Goal: Task Accomplishment & Management: Use online tool/utility

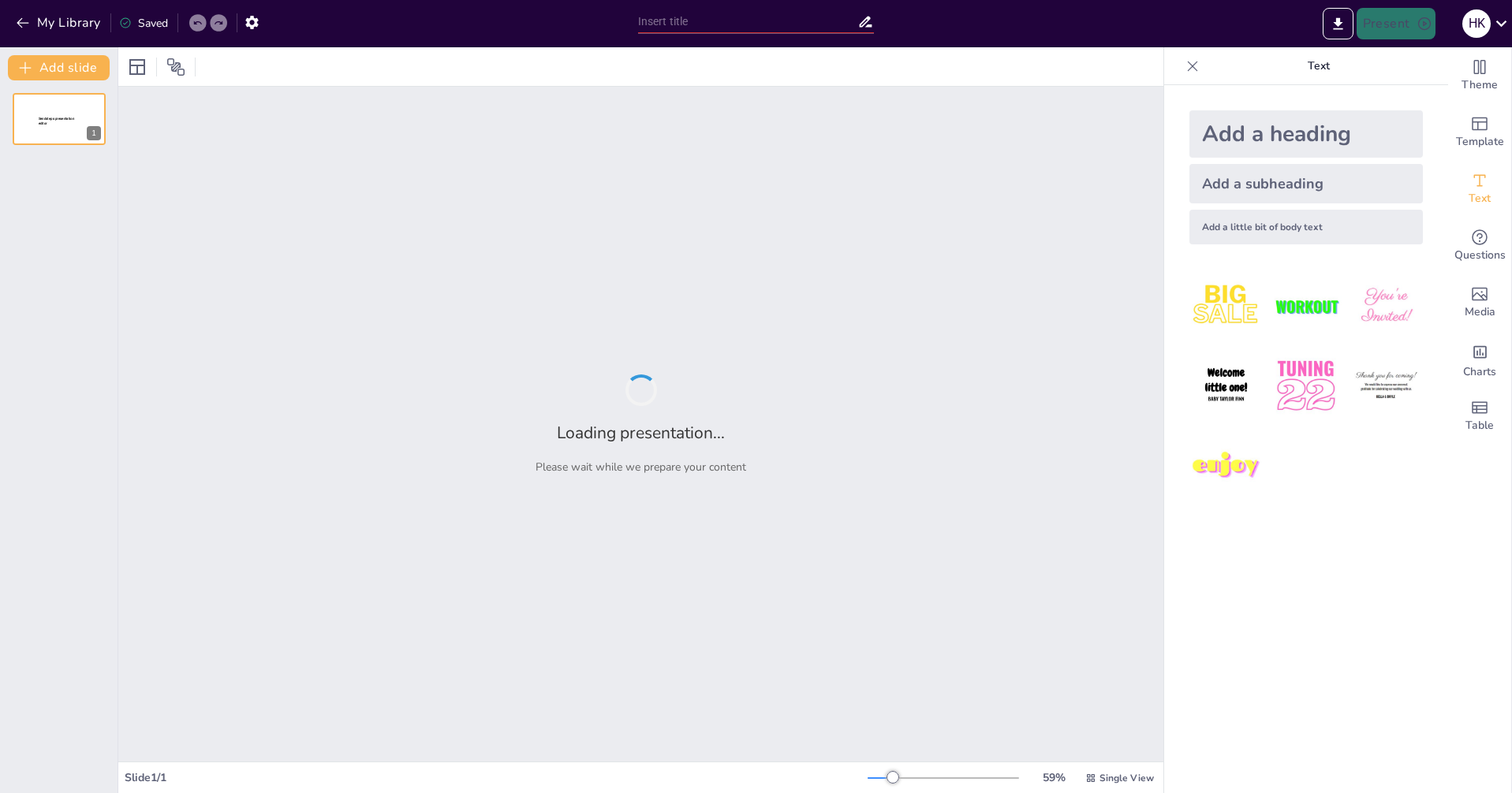
type input "New Sendsteps"
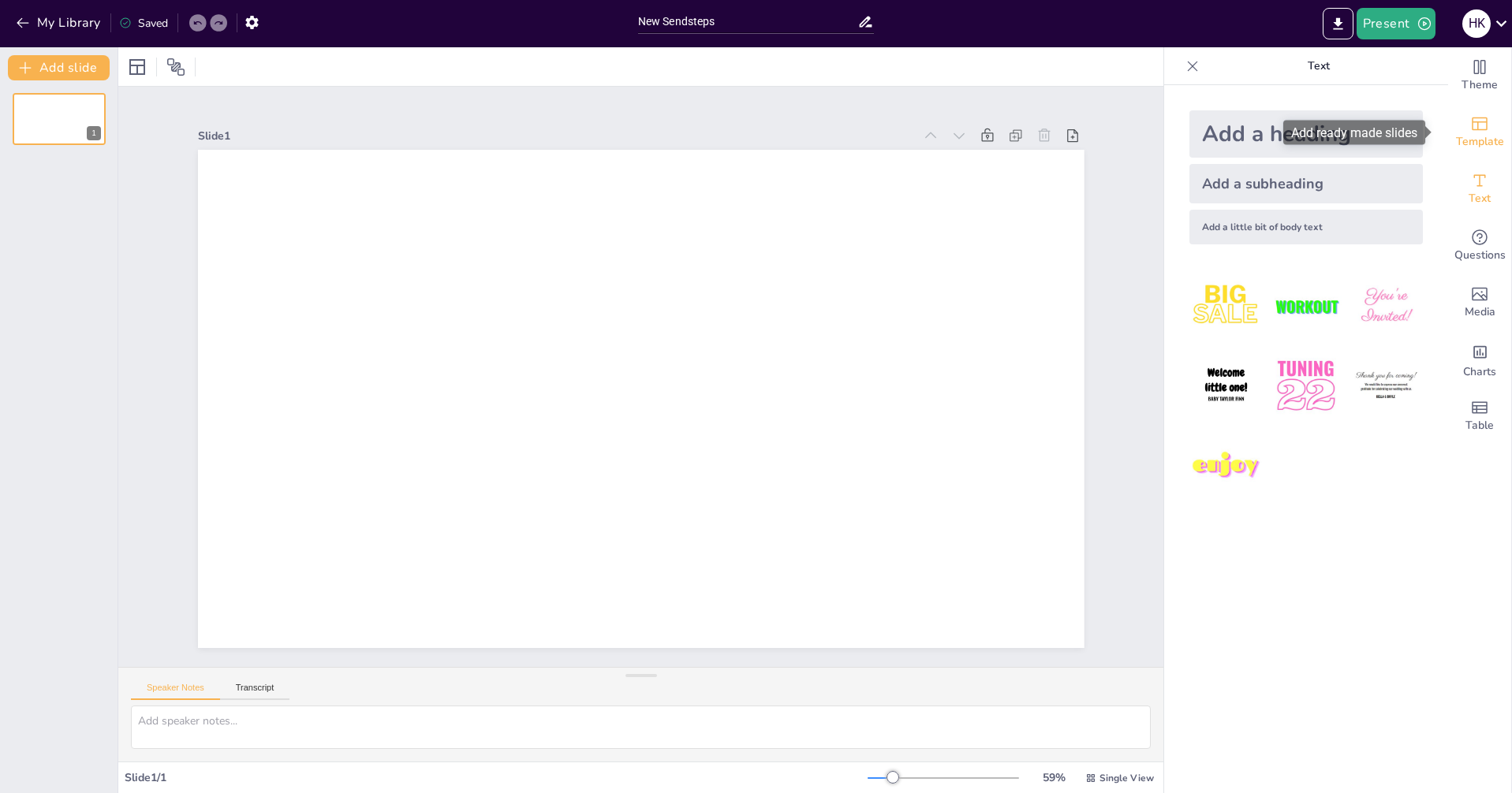
click at [1470, 133] on div "Template" at bounding box center [1479, 132] width 63 height 57
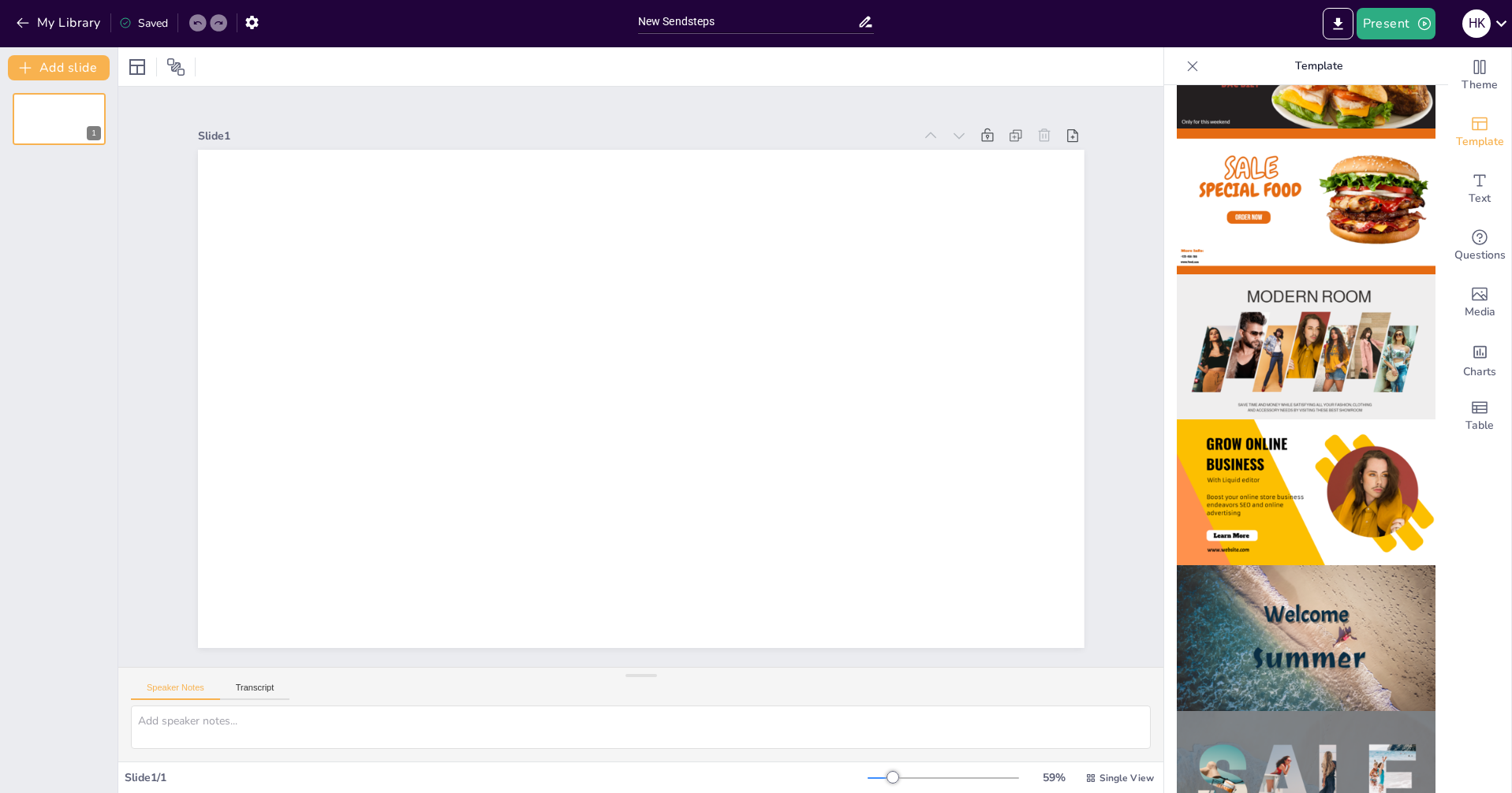
scroll to position [117, 0]
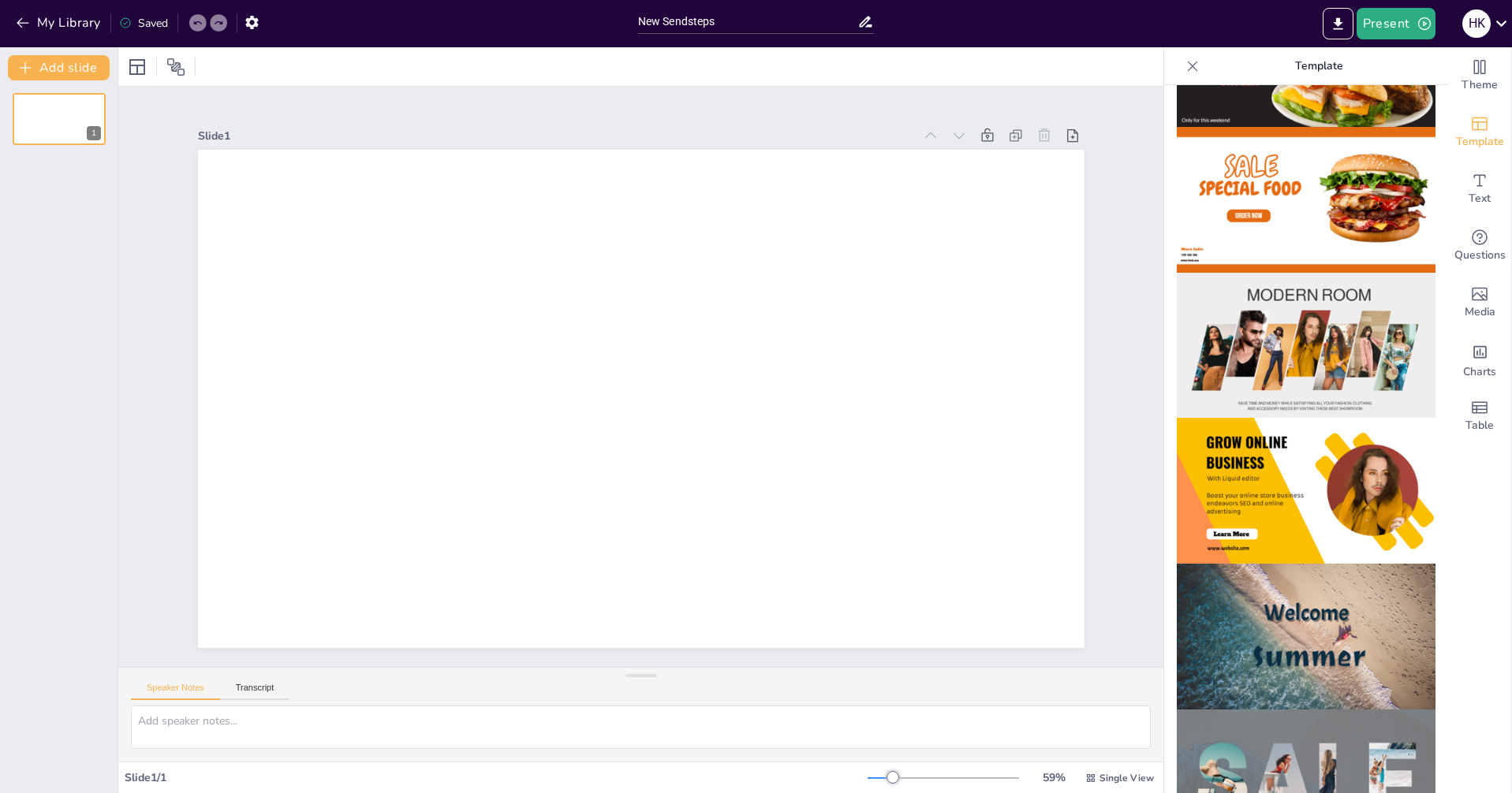
click at [1331, 343] on img at bounding box center [1306, 346] width 258 height 146
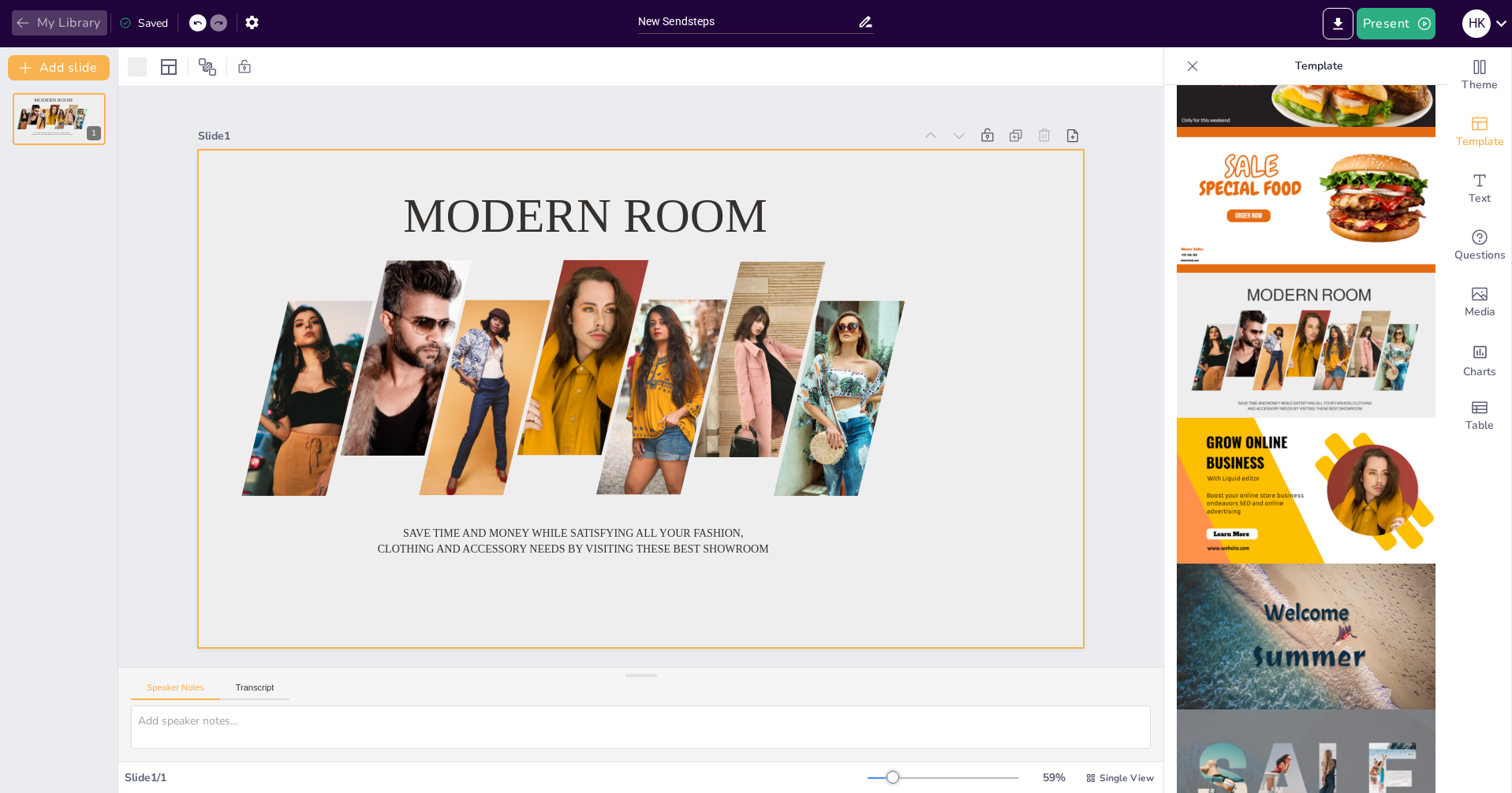
click at [61, 26] on button "My Library" at bounding box center [60, 23] width 96 height 25
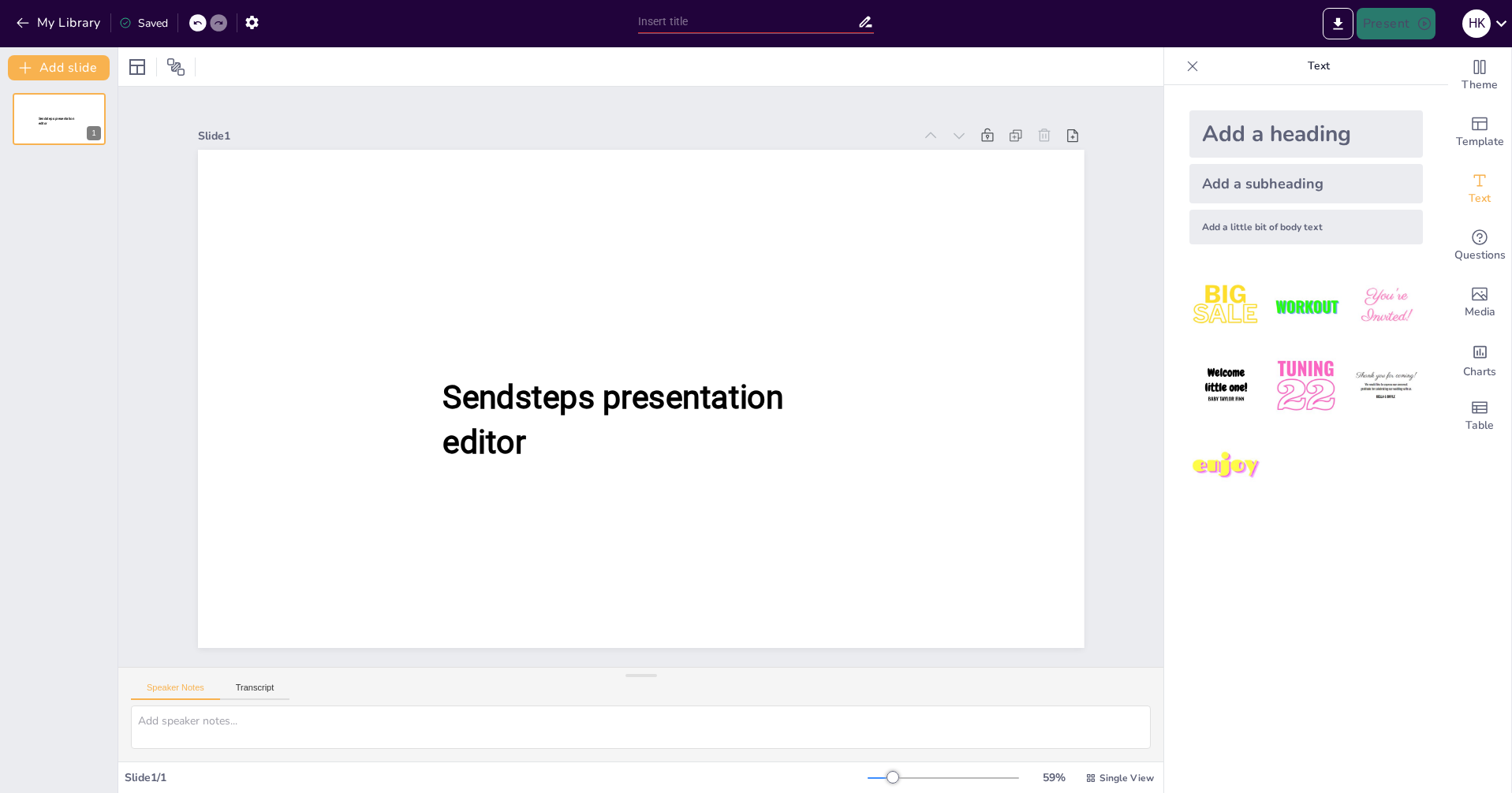
type input "New Sendsteps"
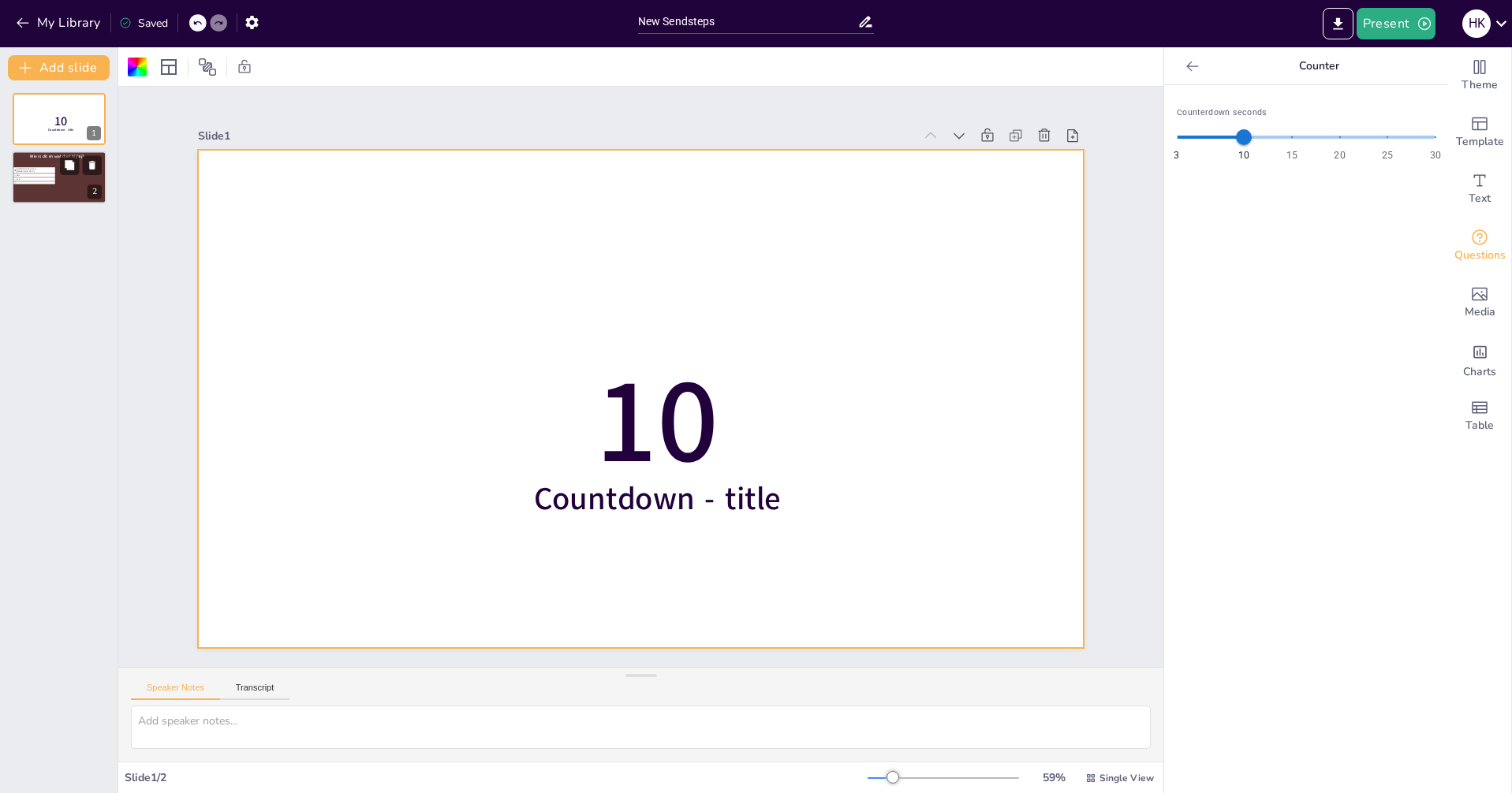
click at [70, 181] on div at bounding box center [89, 196] width 48 height 52
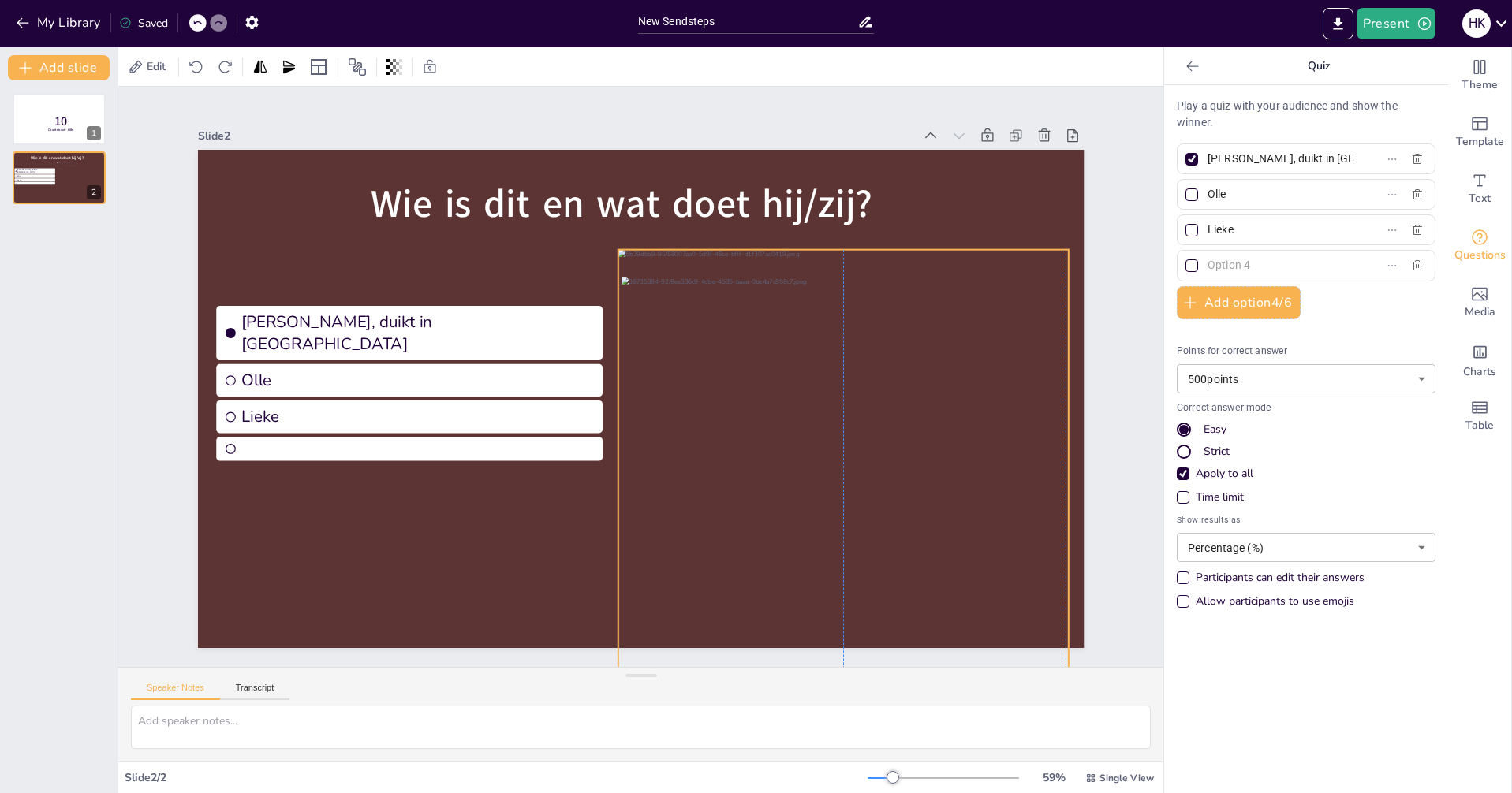
drag, startPoint x: 879, startPoint y: 477, endPoint x: 810, endPoint y: 400, distance: 103.4
click at [799, 402] on div at bounding box center [843, 497] width 451 height 494
click at [904, 414] on div at bounding box center [846, 497] width 451 height 494
click at [1008, 129] on icon at bounding box center [1015, 135] width 15 height 15
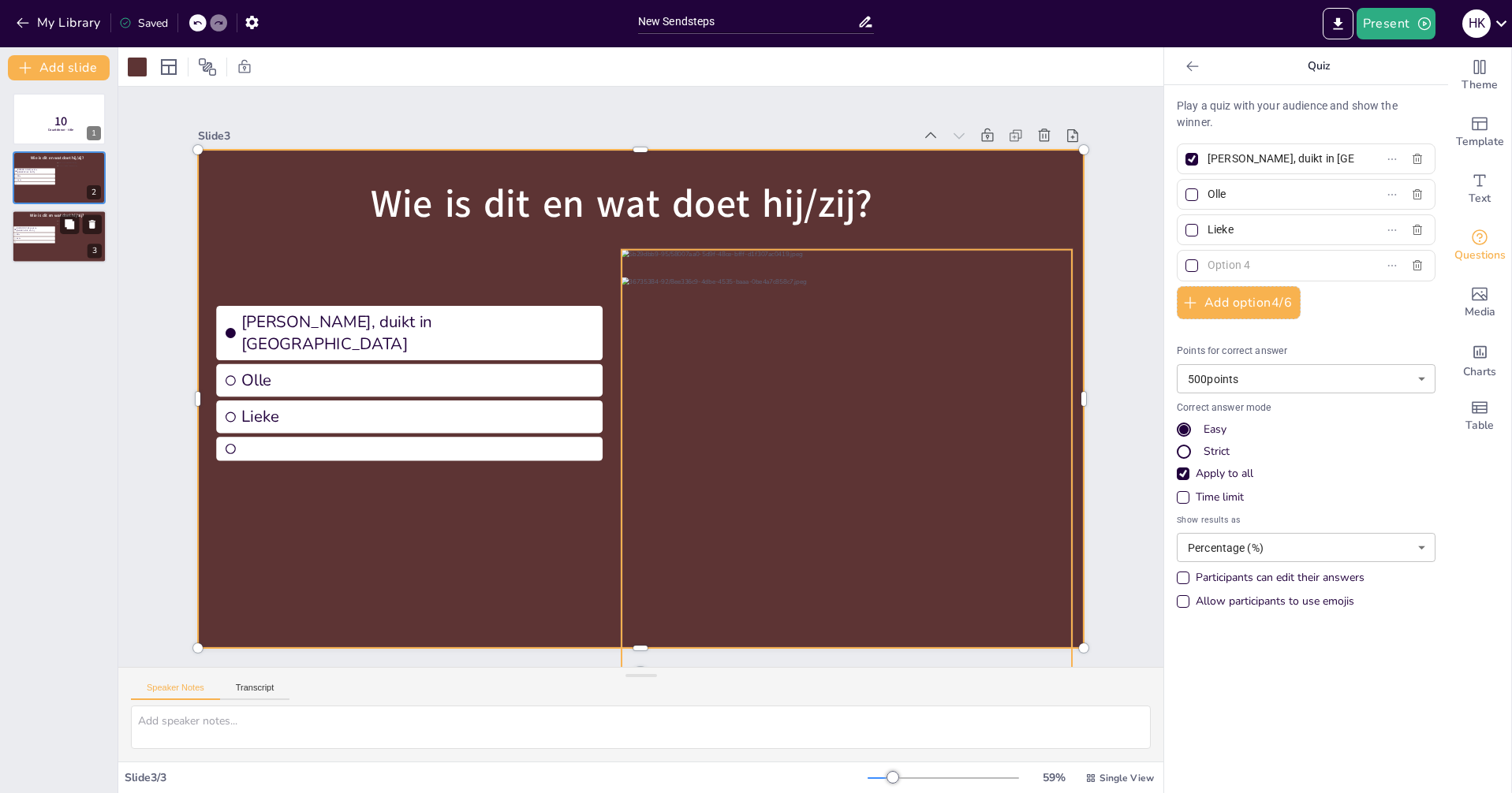
click at [83, 244] on div at bounding box center [80, 247] width 48 height 52
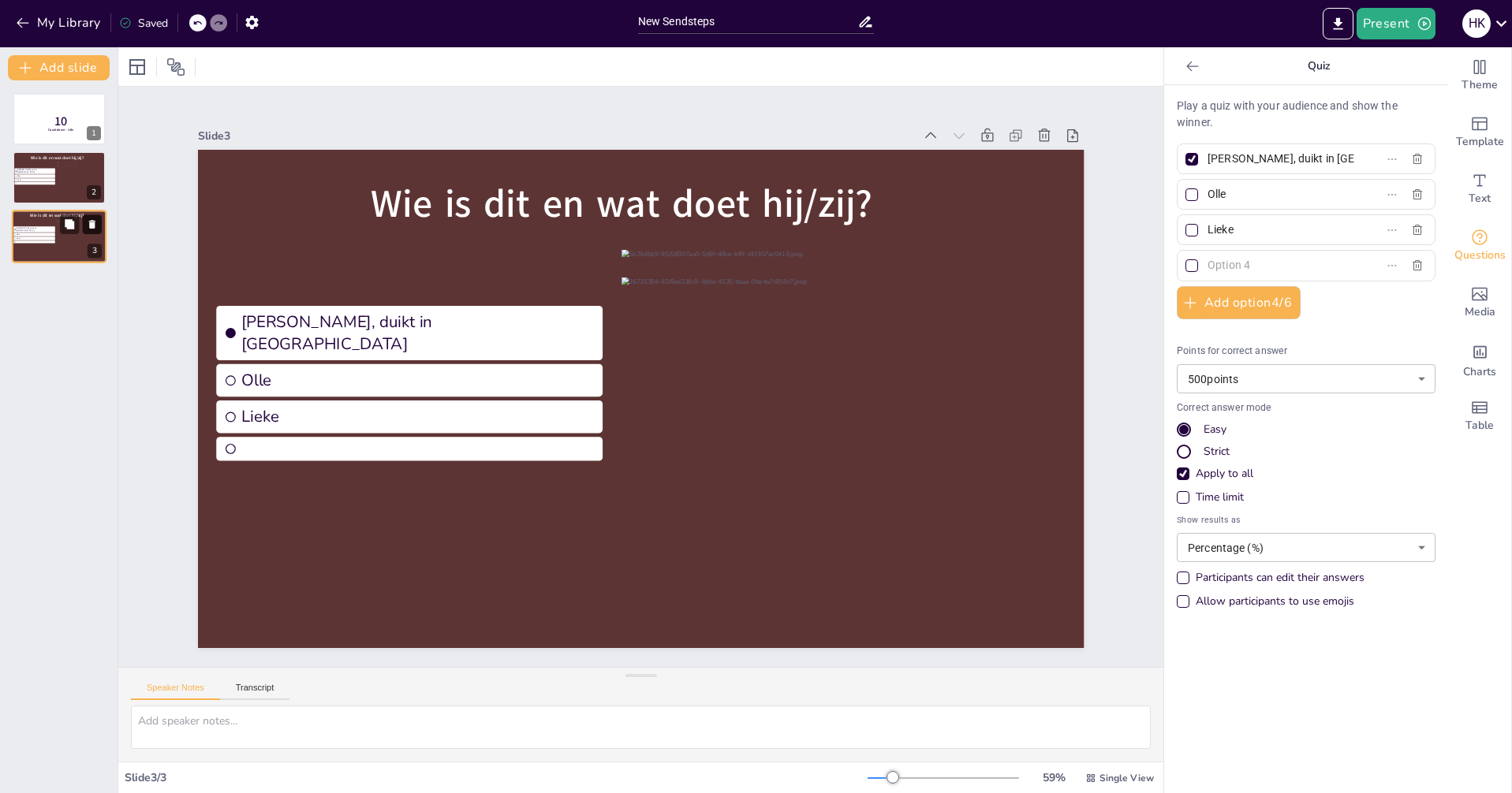
click at [95, 225] on icon at bounding box center [92, 224] width 11 height 11
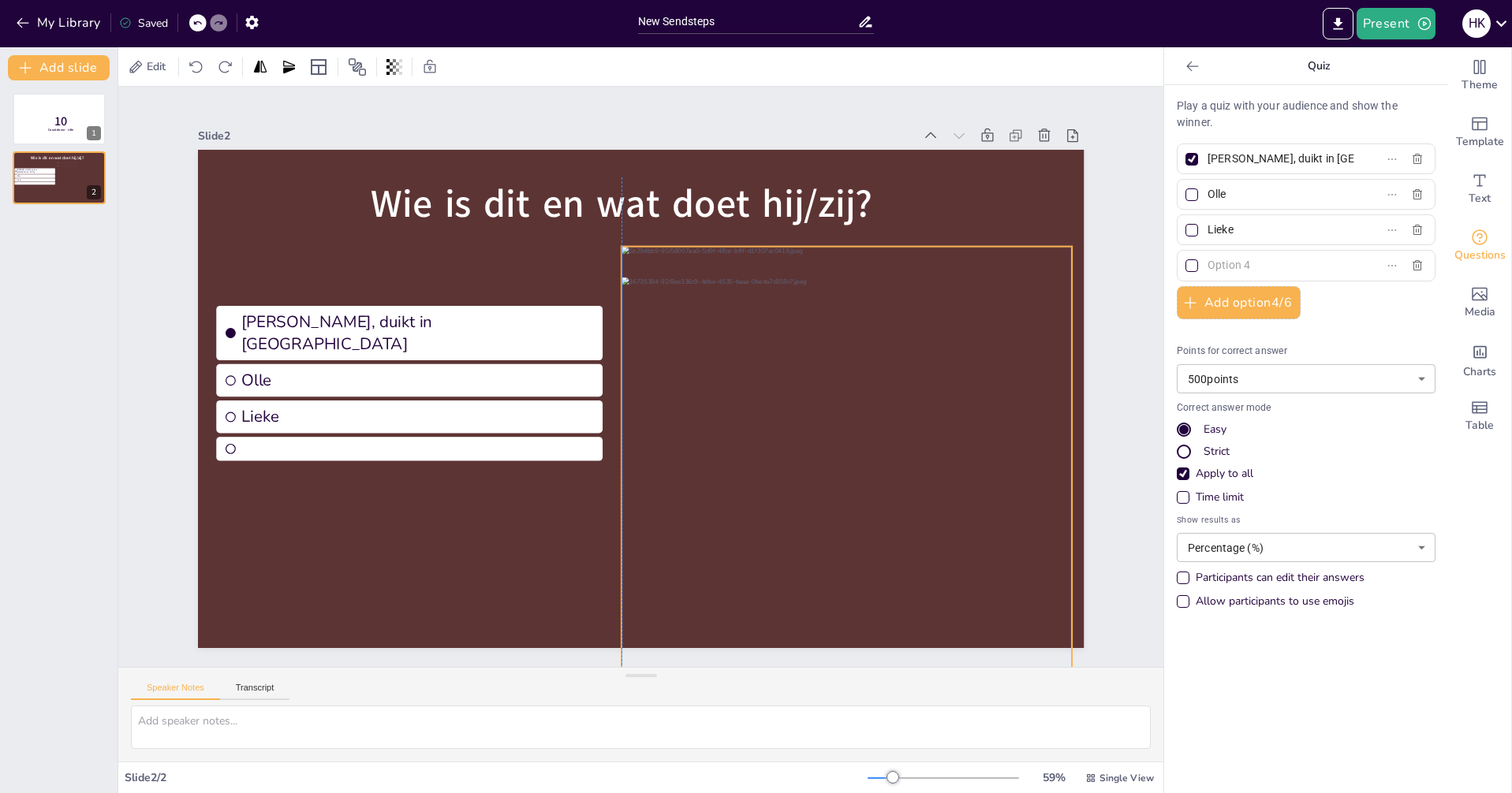
click at [890, 303] on div at bounding box center [846, 493] width 451 height 494
click at [901, 308] on div at bounding box center [846, 493] width 451 height 494
click at [874, 210] on icon at bounding box center [883, 216] width 19 height 19
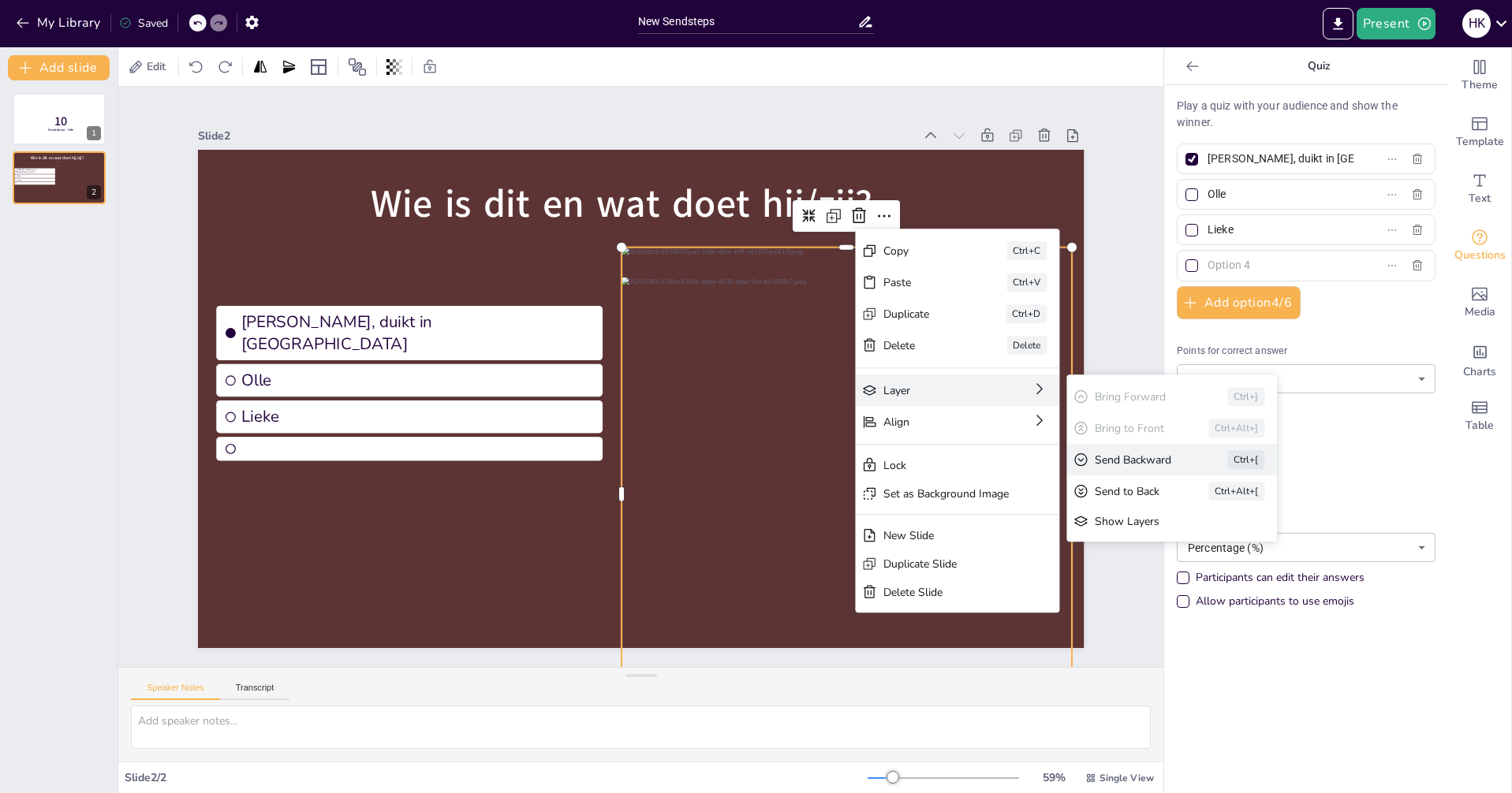
click at [1144, 462] on div "Send Backward" at bounding box center [1139, 460] width 89 height 15
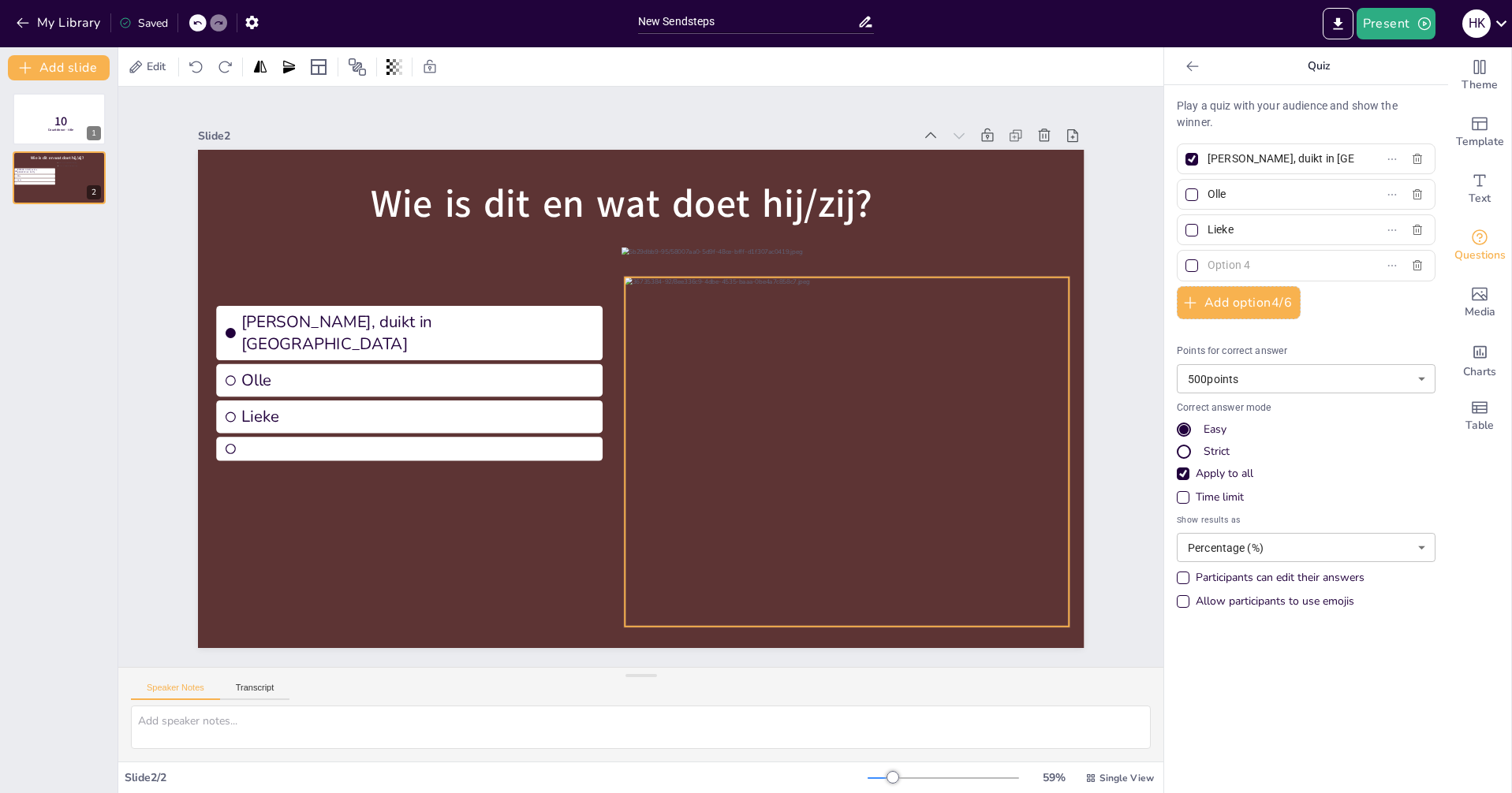
click at [945, 369] on div at bounding box center [846, 452] width 444 height 350
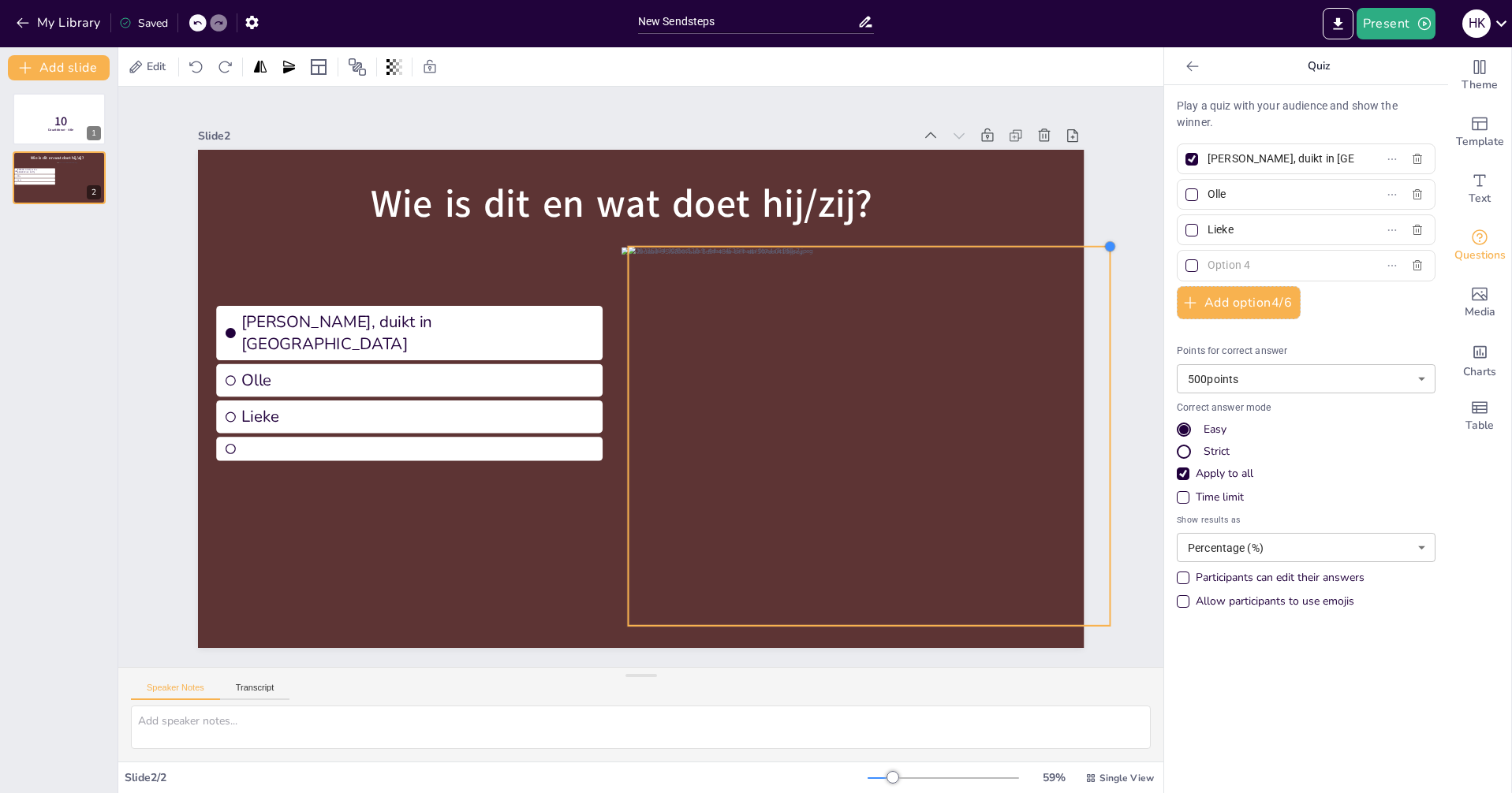
drag, startPoint x: 1060, startPoint y: 268, endPoint x: 1077, endPoint y: 238, distance: 34.5
click at [1077, 238] on div "Slide 1 10 Countdown - title Slide 2 Wie is dit en wat doet hij/zij? Hans, duik…" at bounding box center [640, 377] width 975 height 543
drag, startPoint x: 1033, startPoint y: 290, endPoint x: 1017, endPoint y: 298, distance: 17.9
click at [1019, 297] on div at bounding box center [854, 443] width 481 height 379
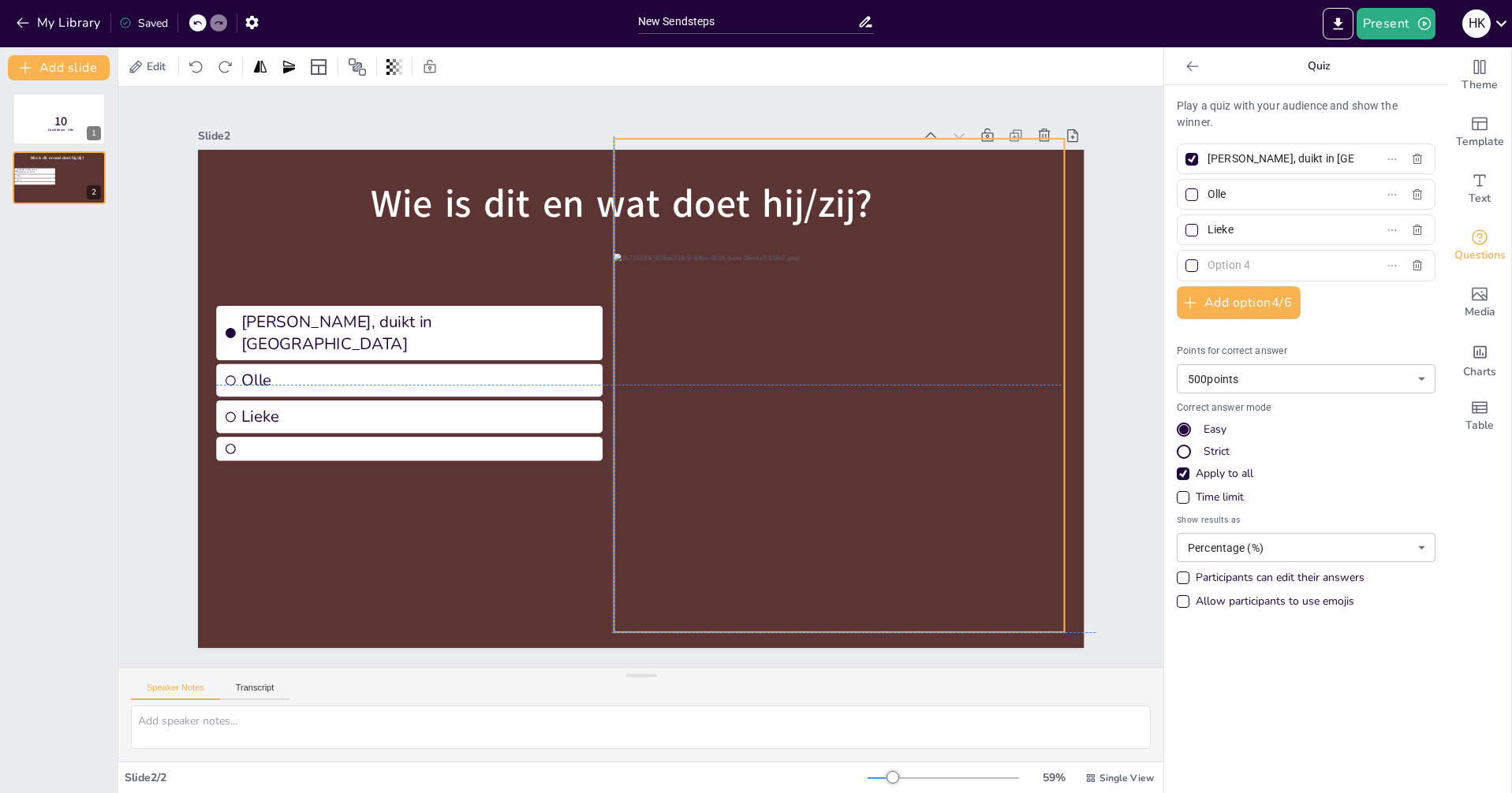
drag, startPoint x: 940, startPoint y: 638, endPoint x: 927, endPoint y: 527, distance: 111.8
click at [929, 150] on div "Wie is dit en wat doet hij/zij? Hans, duikt in zwembad Olle Lieke" at bounding box center [640, 150] width 886 height 0
drag, startPoint x: 1053, startPoint y: 378, endPoint x: 1055, endPoint y: 366, distance: 12.2
click at [1072, 374] on div at bounding box center [1078, 386] width 13 height 494
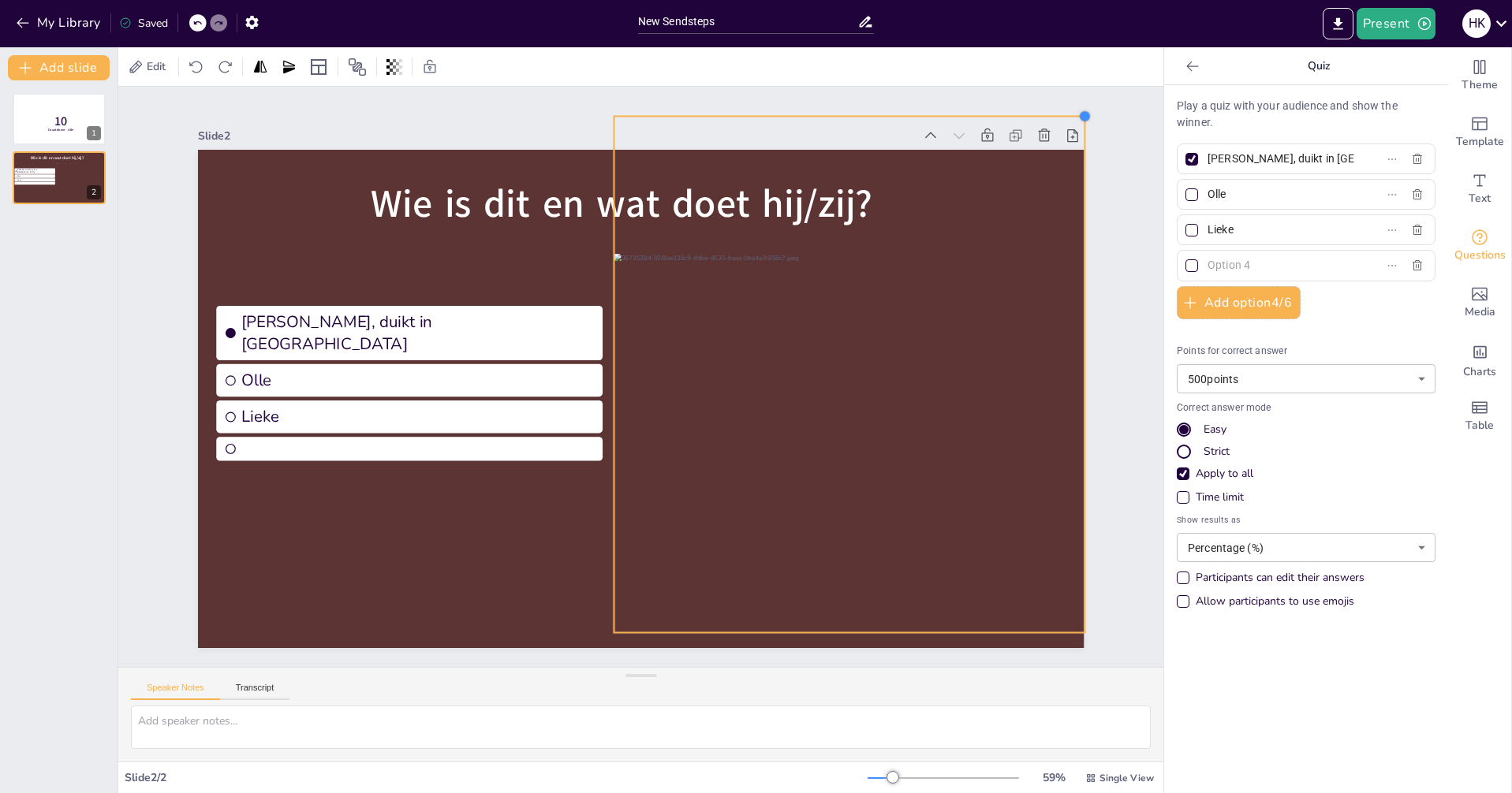
drag, startPoint x: 1051, startPoint y: 134, endPoint x: 1071, endPoint y: 123, distance: 22.8
click at [1071, 125] on div "Slide 2 Wie is dit en wat doet hij/zij? Hans, duikt in zwembad Olle Lieke" at bounding box center [640, 387] width 886 height 524
click at [986, 188] on div at bounding box center [854, 374] width 471 height 517
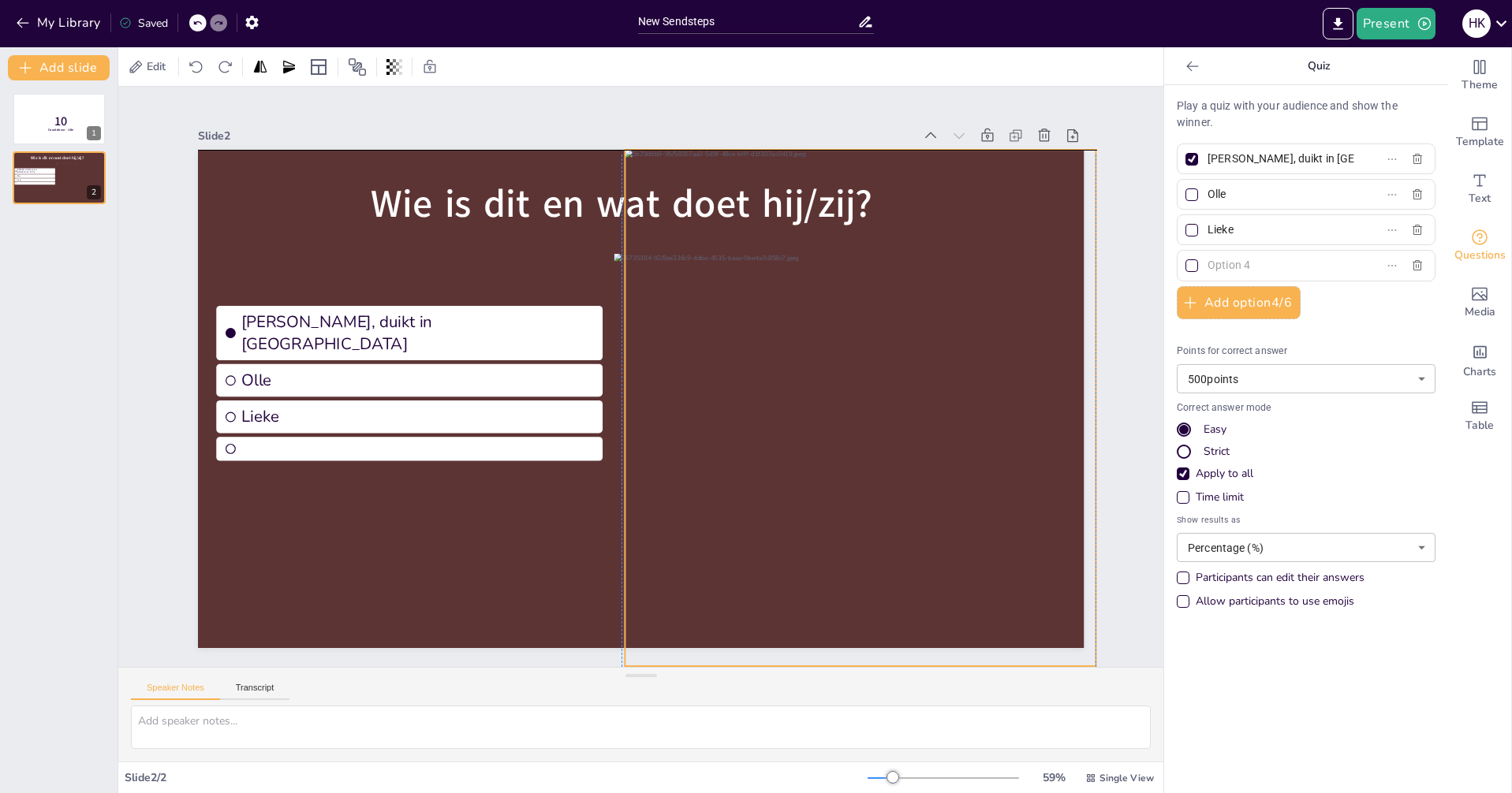
drag, startPoint x: 986, startPoint y: 164, endPoint x: 985, endPoint y: 203, distance: 39.0
click at [992, 204] on div at bounding box center [859, 408] width 471 height 517
click at [817, 120] on icon at bounding box center [823, 126] width 13 height 13
click at [858, 146] on div at bounding box center [859, 147] width 471 height 13
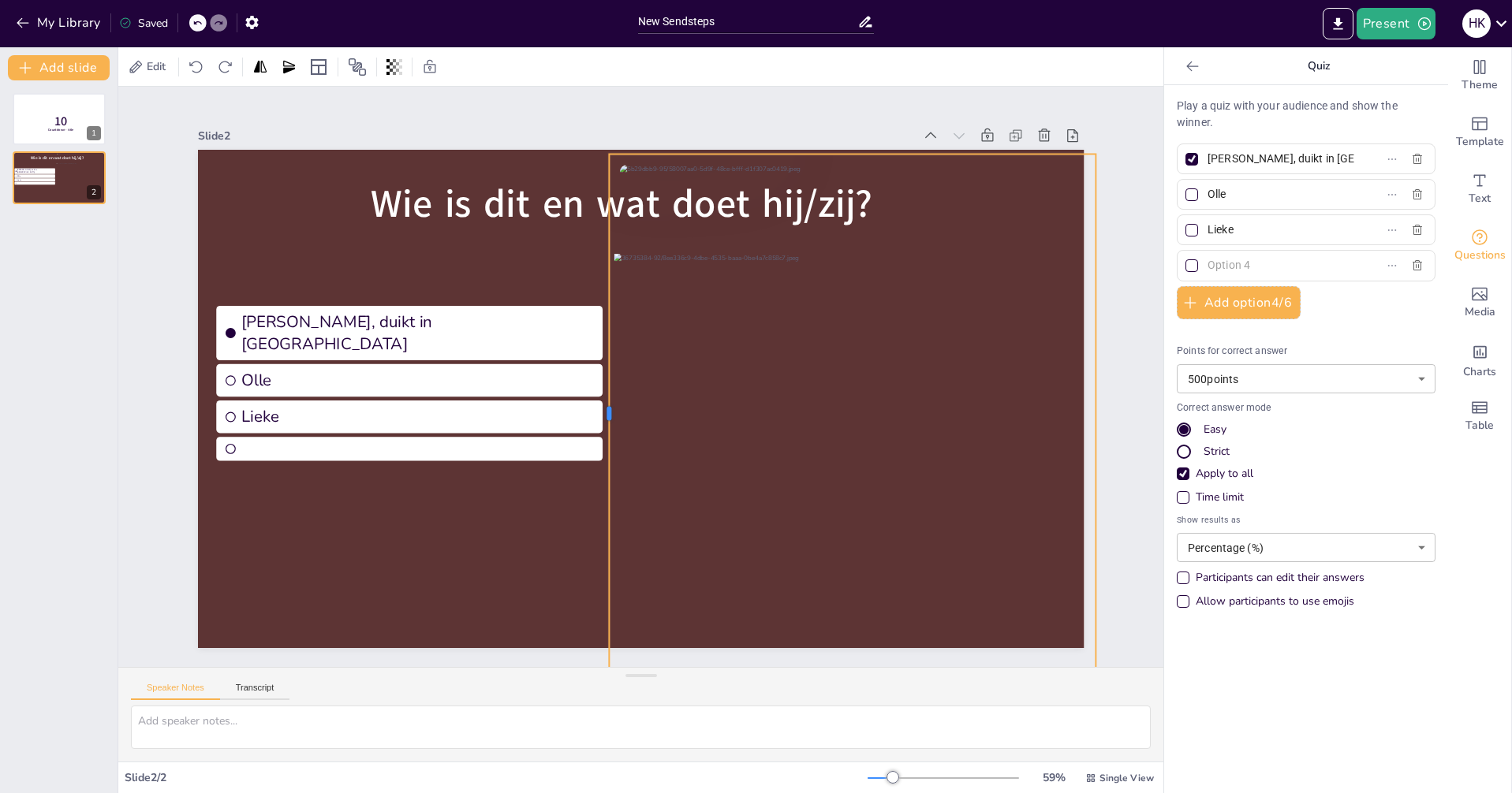
drag, startPoint x: 609, startPoint y: 406, endPoint x: 585, endPoint y: 380, distance: 35.4
click at [596, 390] on div at bounding box center [602, 413] width 13 height 518
click at [810, 114] on div at bounding box center [814, 123] width 25 height 25
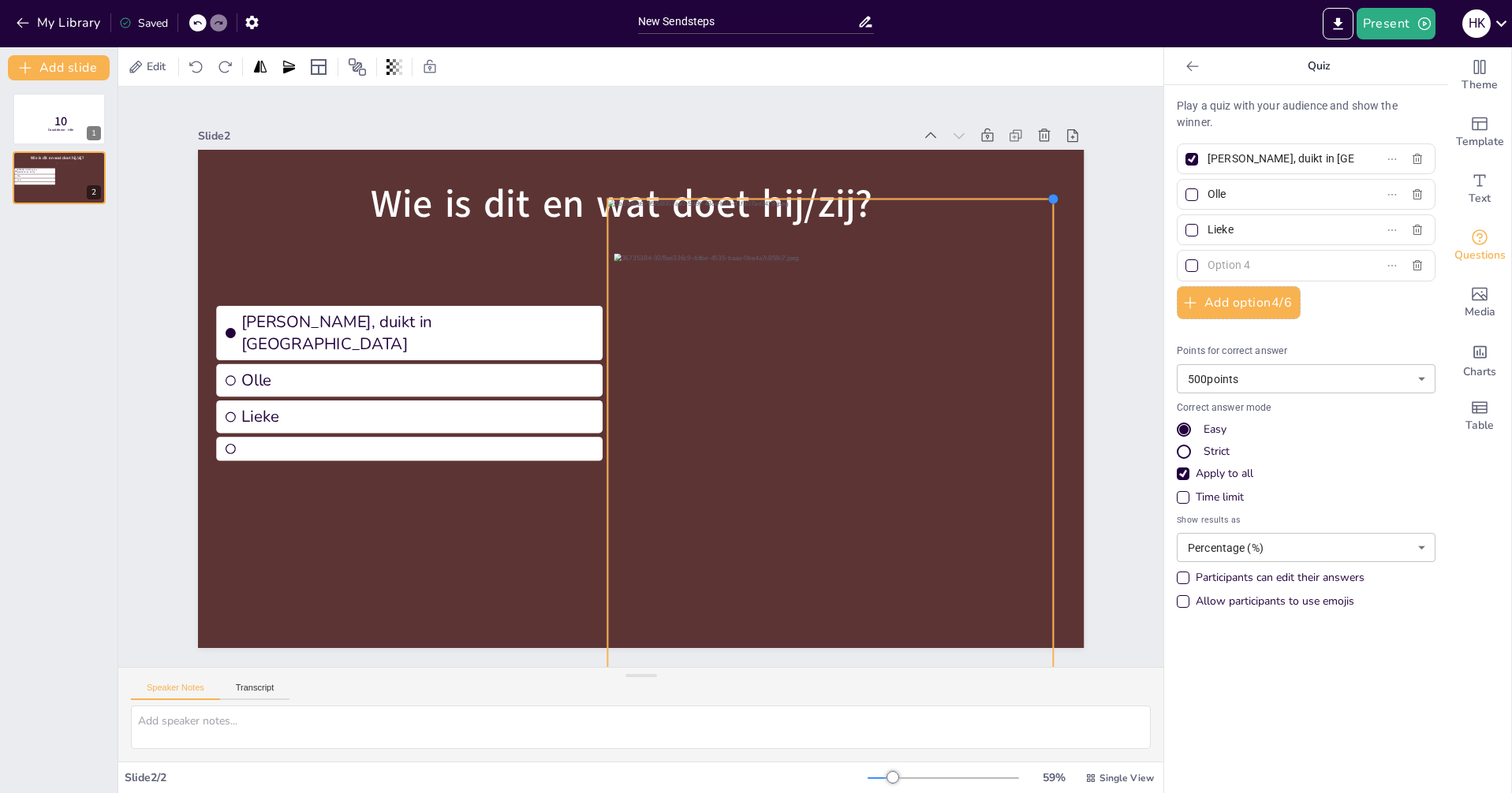
drag, startPoint x: 1084, startPoint y: 145, endPoint x: 1020, endPoint y: 188, distance: 77.1
click at [1020, 188] on div "Wie is dit en wat doet hij/zij? Hans, duikt in zwembad Olle Lieke" at bounding box center [640, 399] width 886 height 499
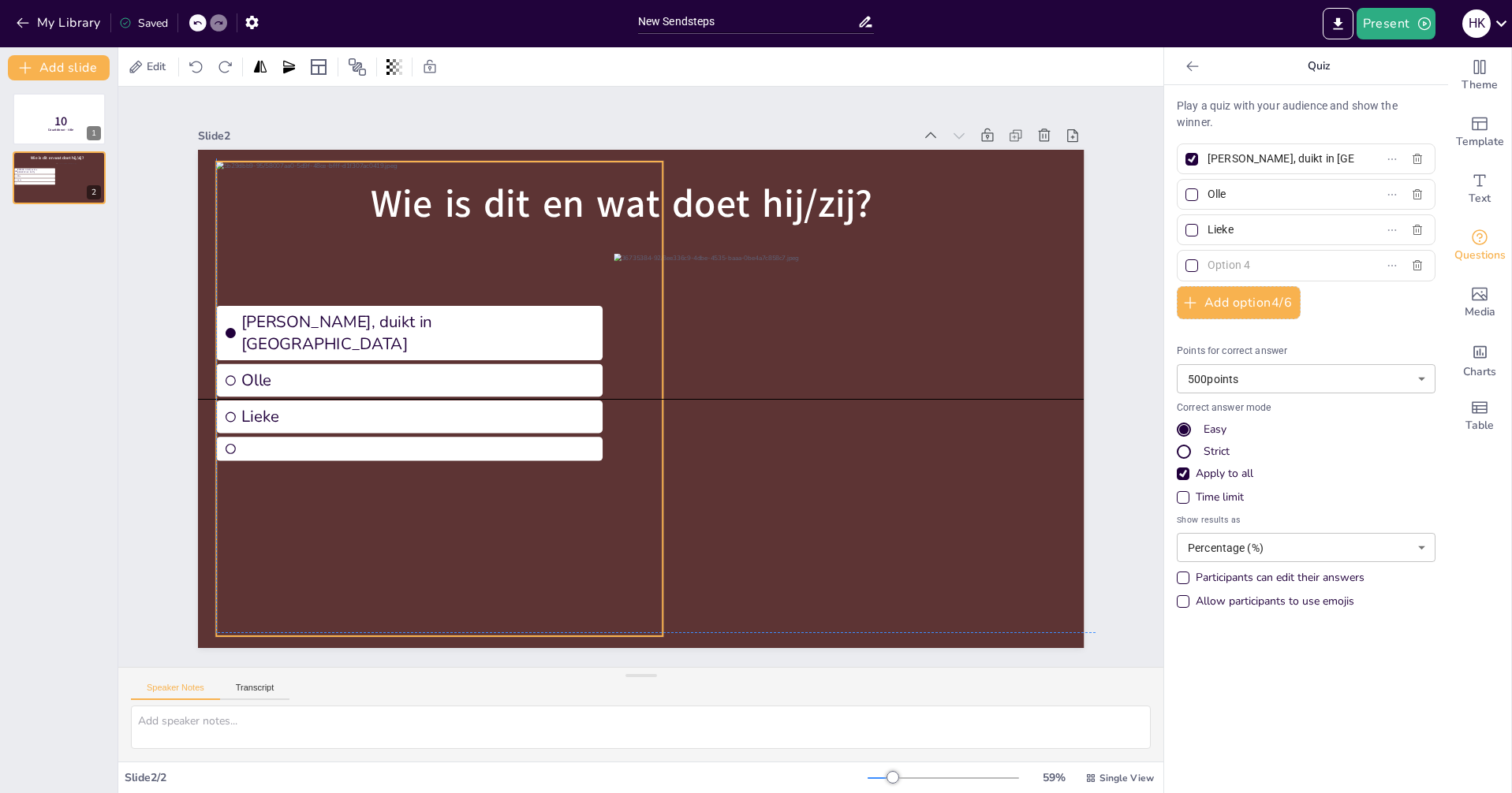
drag, startPoint x: 982, startPoint y: 211, endPoint x: 600, endPoint y: 163, distance: 385.0
click at [592, 172] on div at bounding box center [441, 406] width 450 height 489
click at [468, 124] on icon at bounding box center [477, 130] width 19 height 19
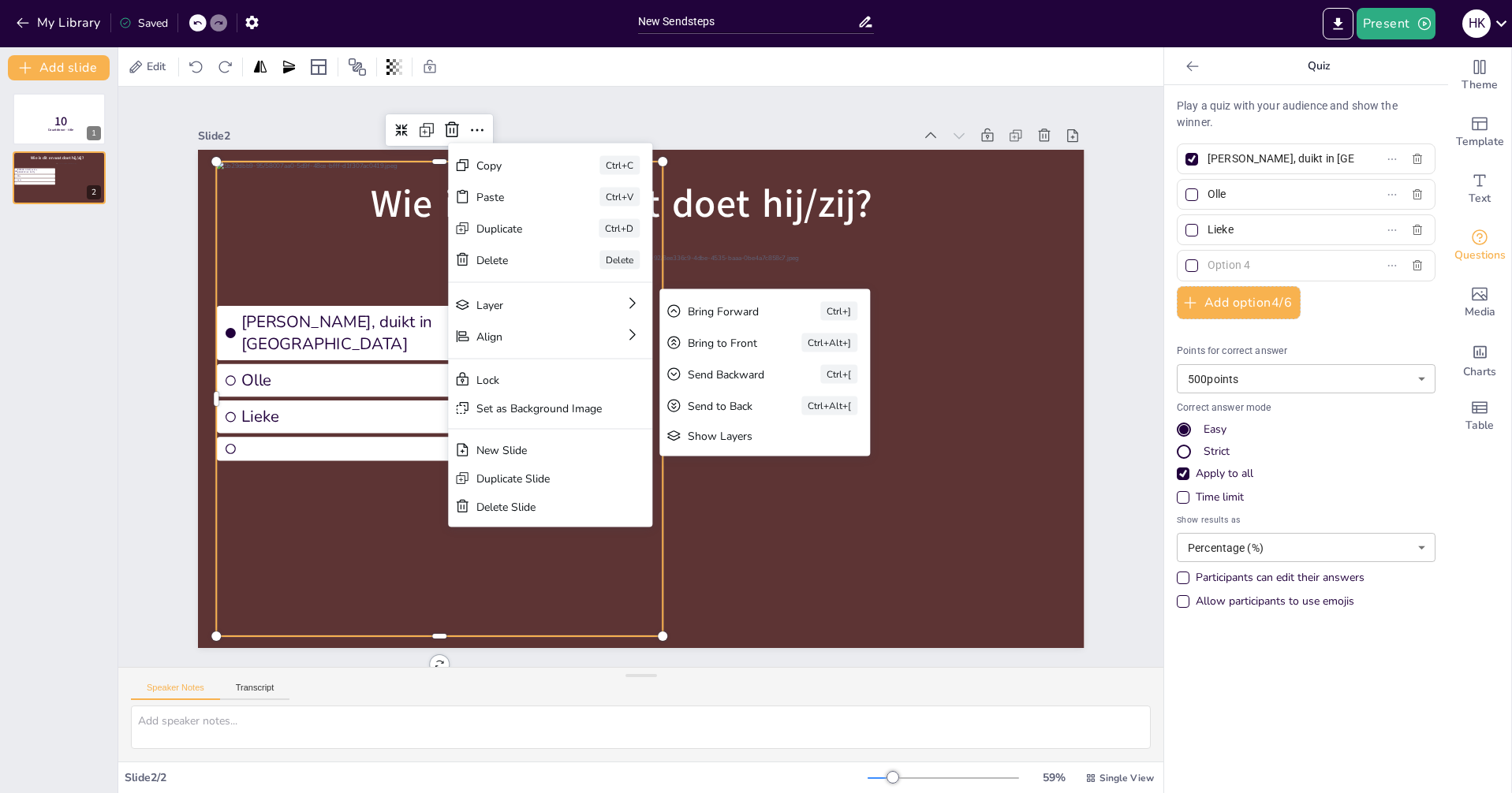
click at [725, 433] on div "Show Layers" at bounding box center [753, 435] width 132 height 15
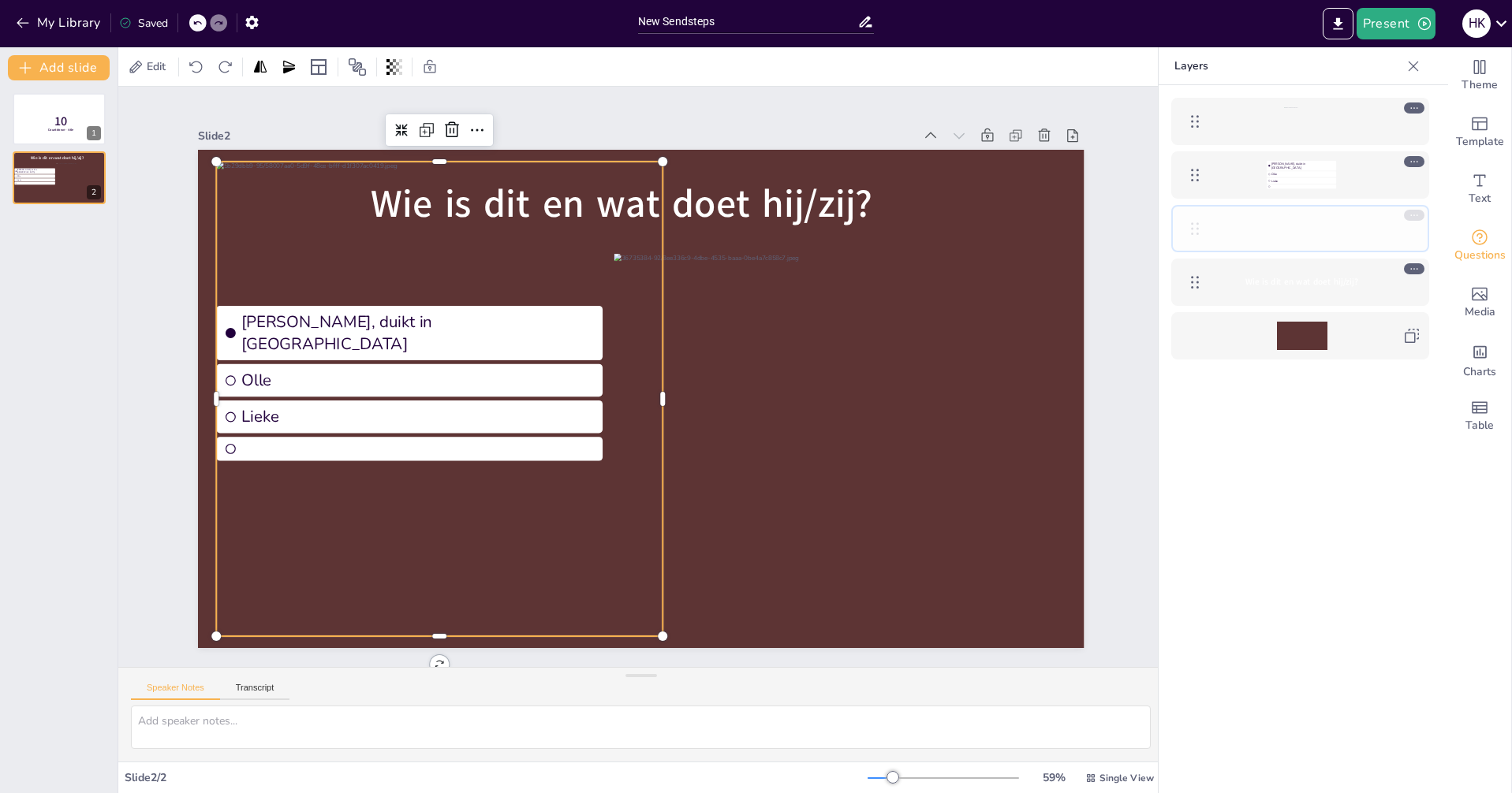
drag, startPoint x: 1195, startPoint y: 172, endPoint x: 1182, endPoint y: 196, distance: 27.3
drag, startPoint x: 1193, startPoint y: 126, endPoint x: 1199, endPoint y: 206, distance: 80.2
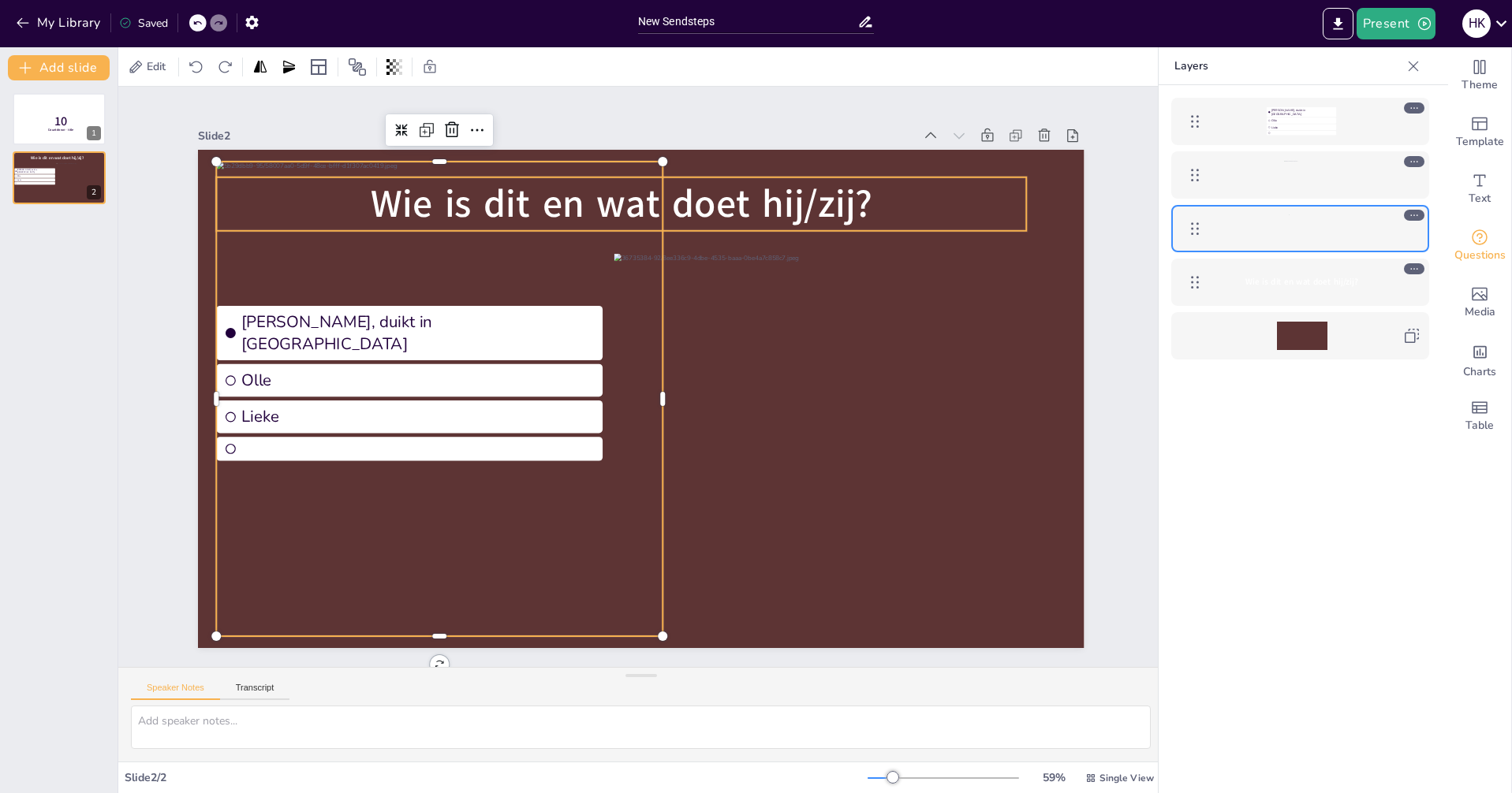
click at [1266, 285] on span "Wie is dit en wat doet hij/zij?" at bounding box center [1302, 282] width 113 height 12
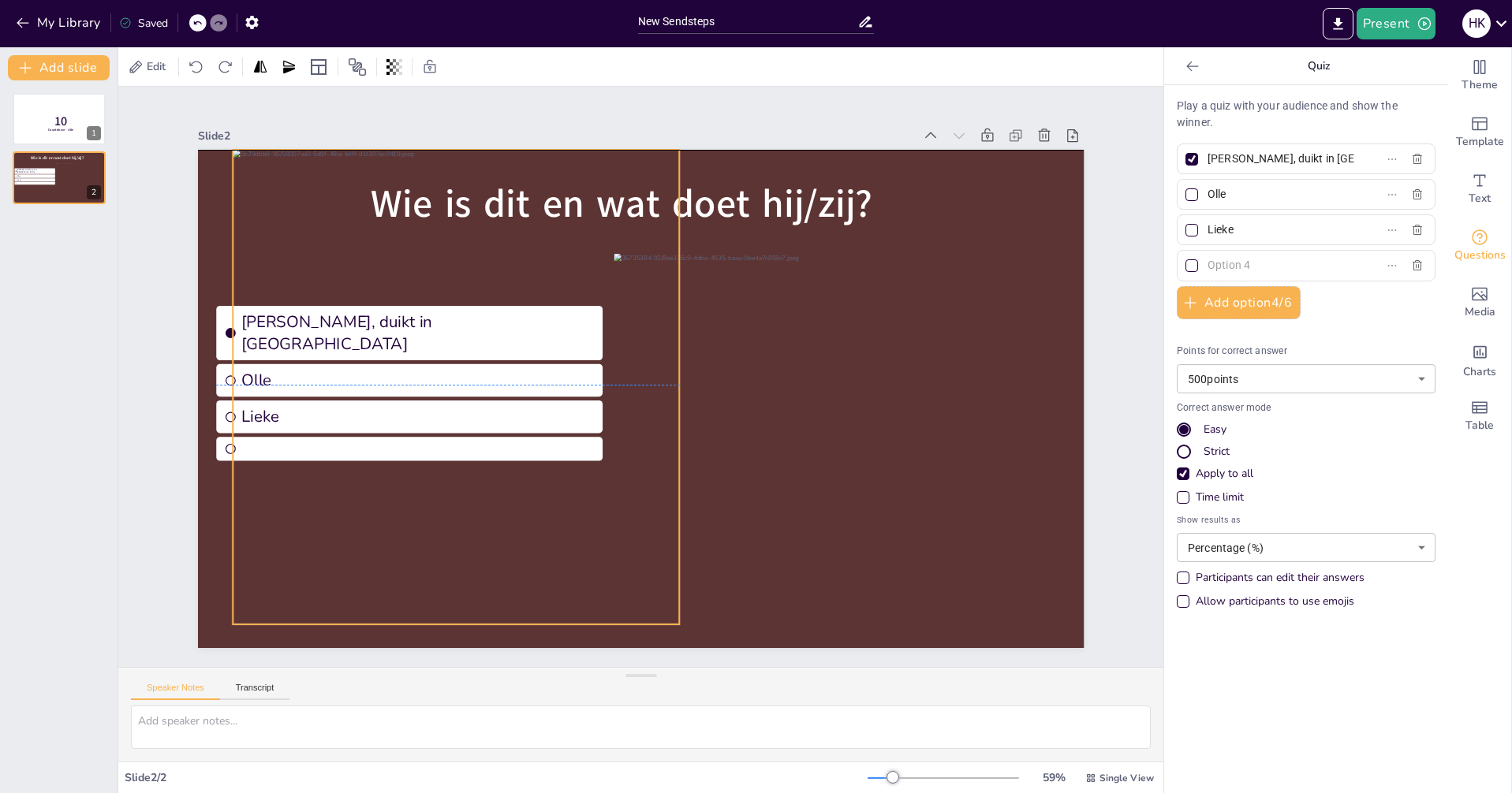
drag, startPoint x: 547, startPoint y: 254, endPoint x: 564, endPoint y: 240, distance: 22.0
click at [564, 241] on div at bounding box center [458, 394] width 450 height 489
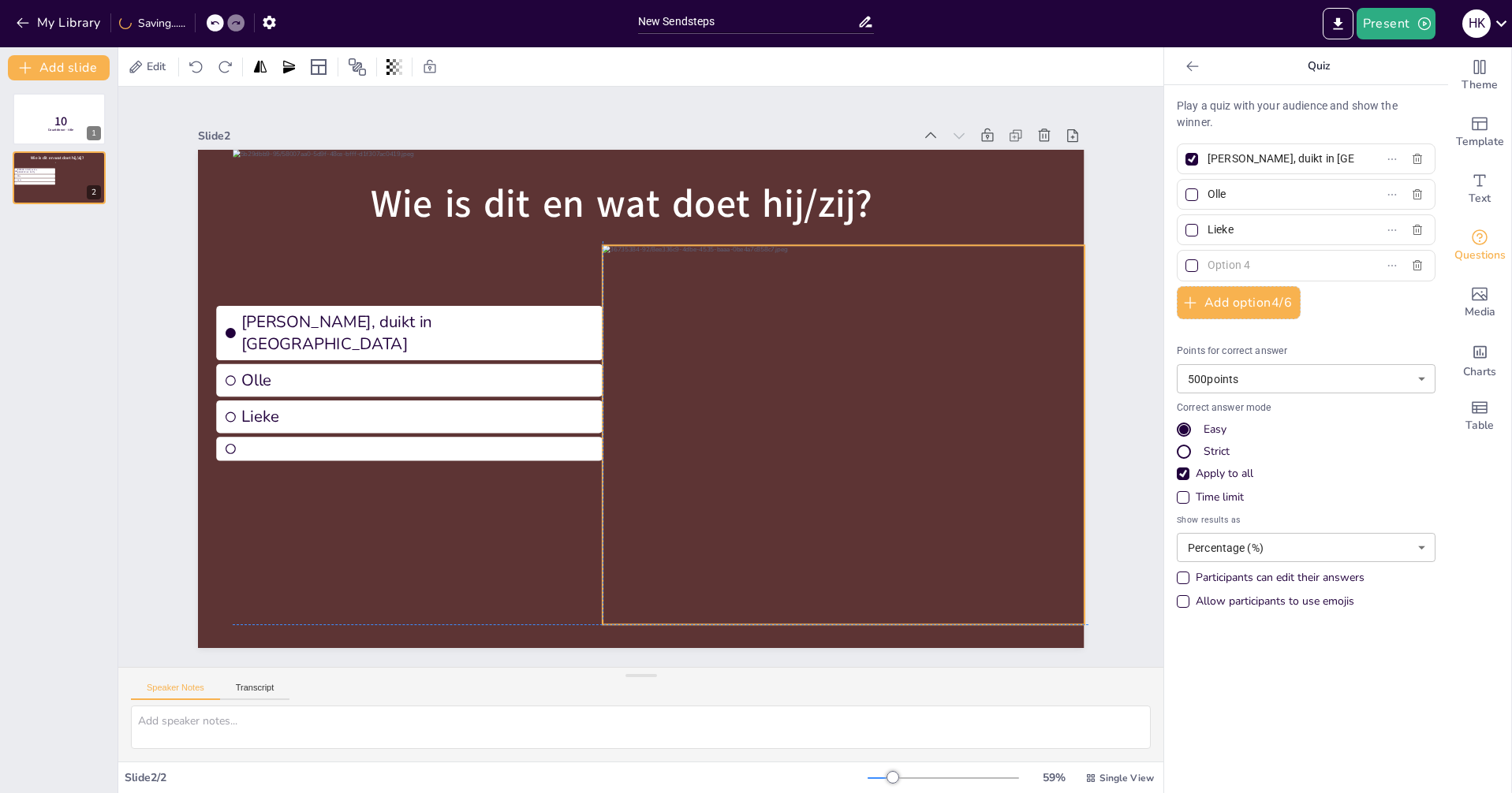
drag, startPoint x: 792, startPoint y: 338, endPoint x: 788, endPoint y: 325, distance: 13.6
click at [789, 325] on div at bounding box center [843, 435] width 481 height 379
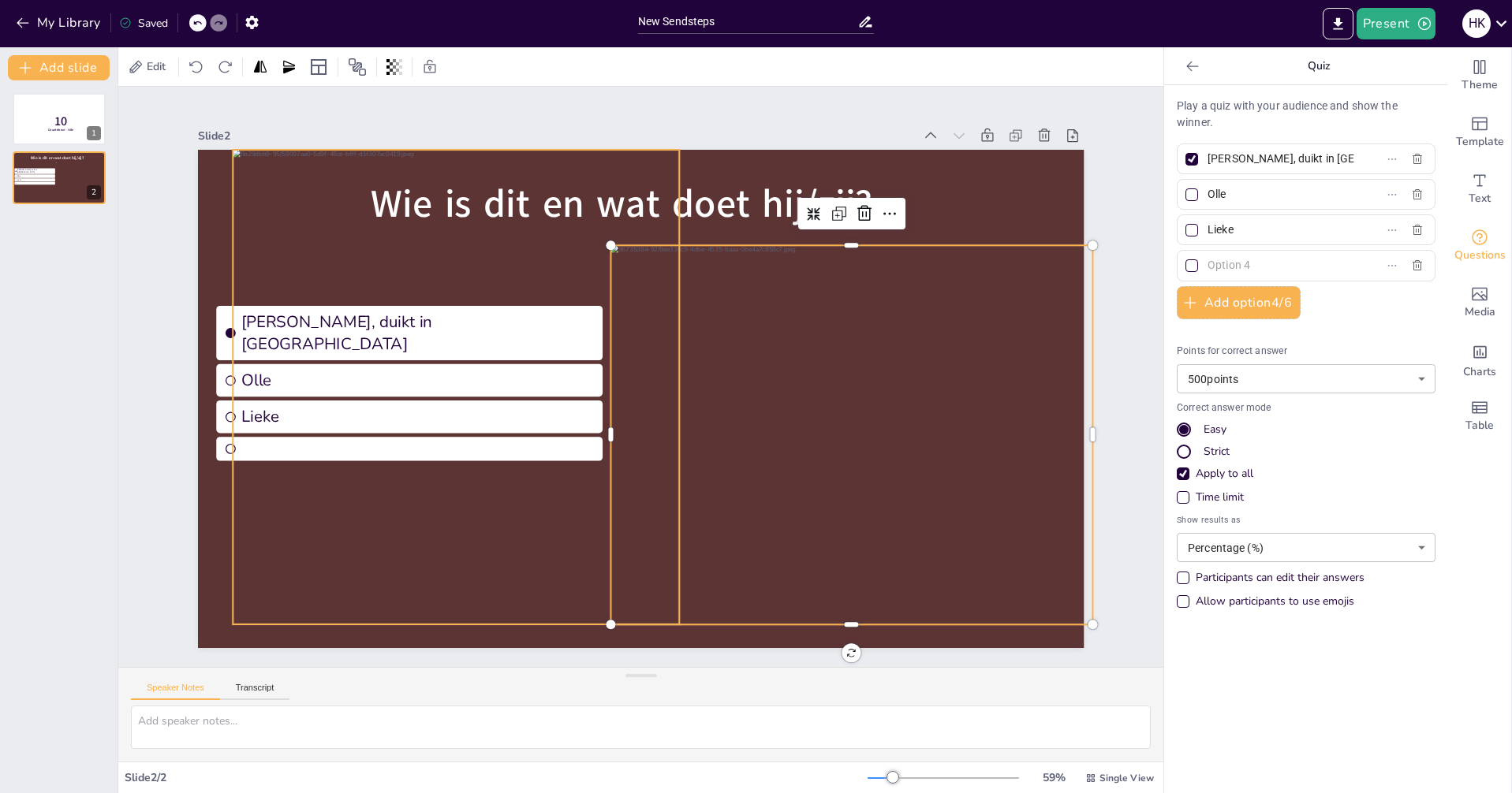
click at [541, 201] on div at bounding box center [458, 394] width 450 height 489
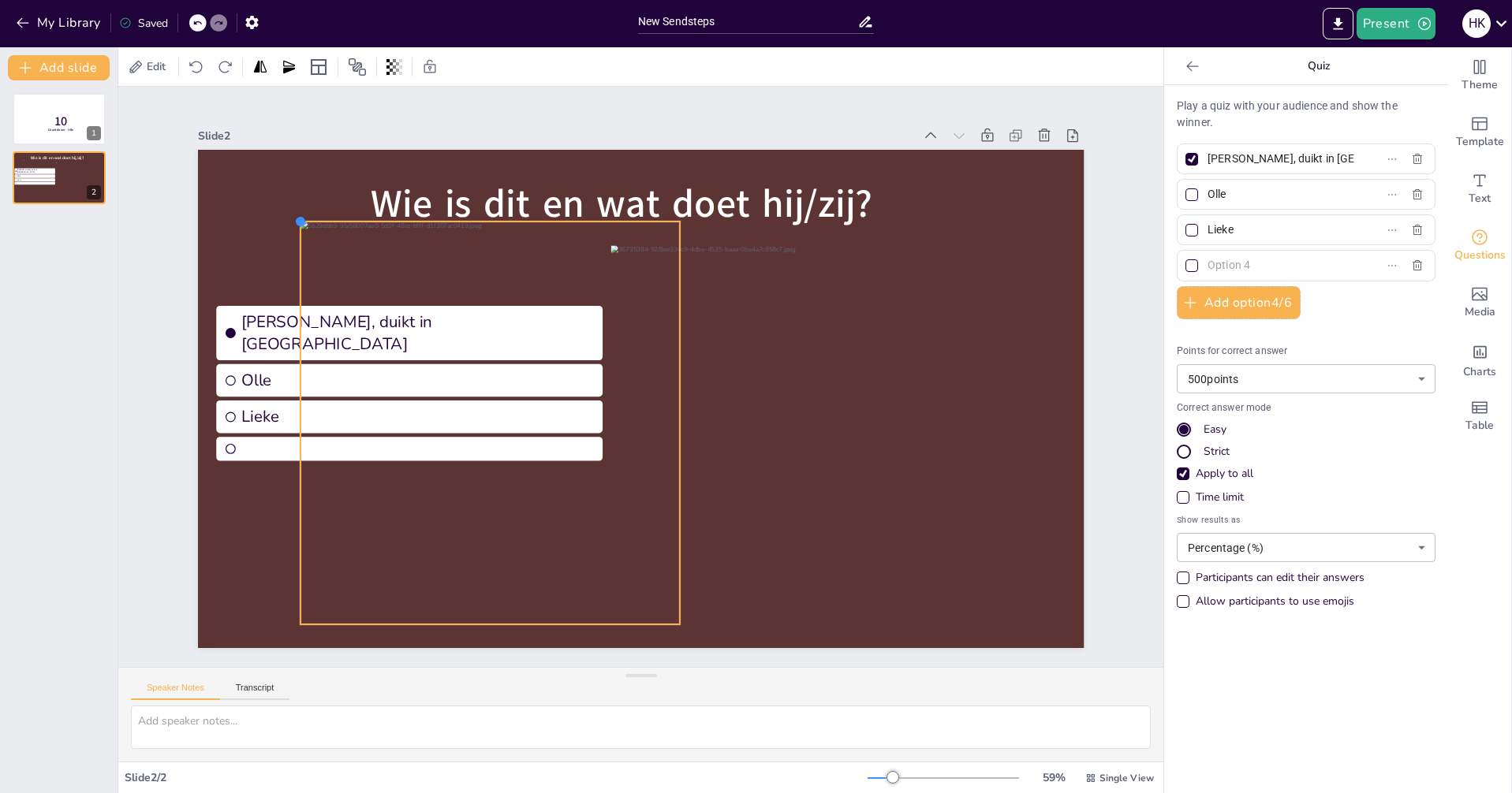
drag, startPoint x: 223, startPoint y: 145, endPoint x: 422, endPoint y: 226, distance: 214.9
click at [415, 220] on div "Wie is dit en wat doet hij/zij? Hans, duikt in zwembad Olle Lieke" at bounding box center [640, 399] width 886 height 499
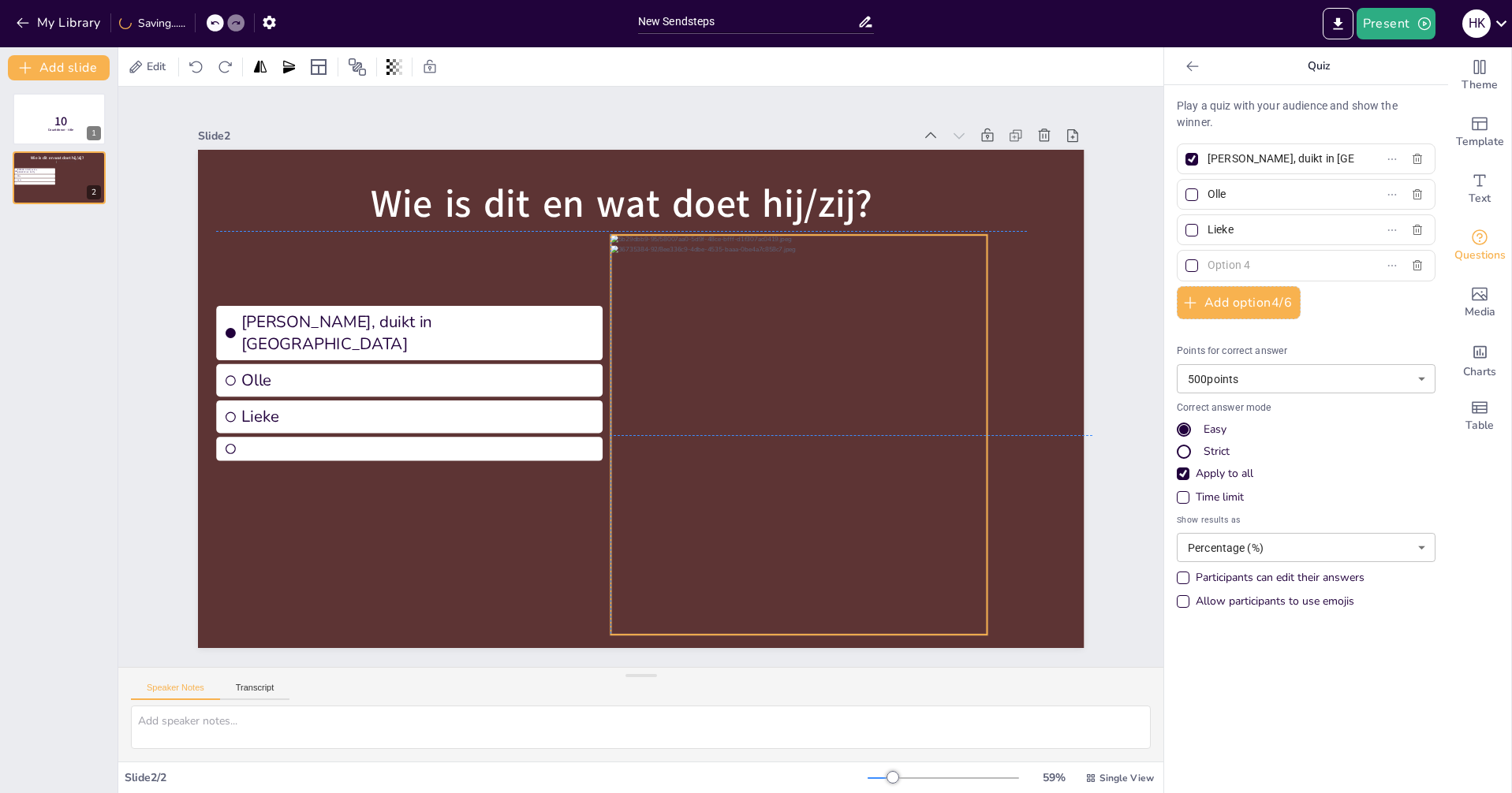
drag, startPoint x: 527, startPoint y: 244, endPoint x: 771, endPoint y: 246, distance: 244.0
click at [771, 150] on div "Wie is dit en wat doet hij/zij? Hans, duikt in zwembad Olle Lieke" at bounding box center [640, 150] width 886 height 0
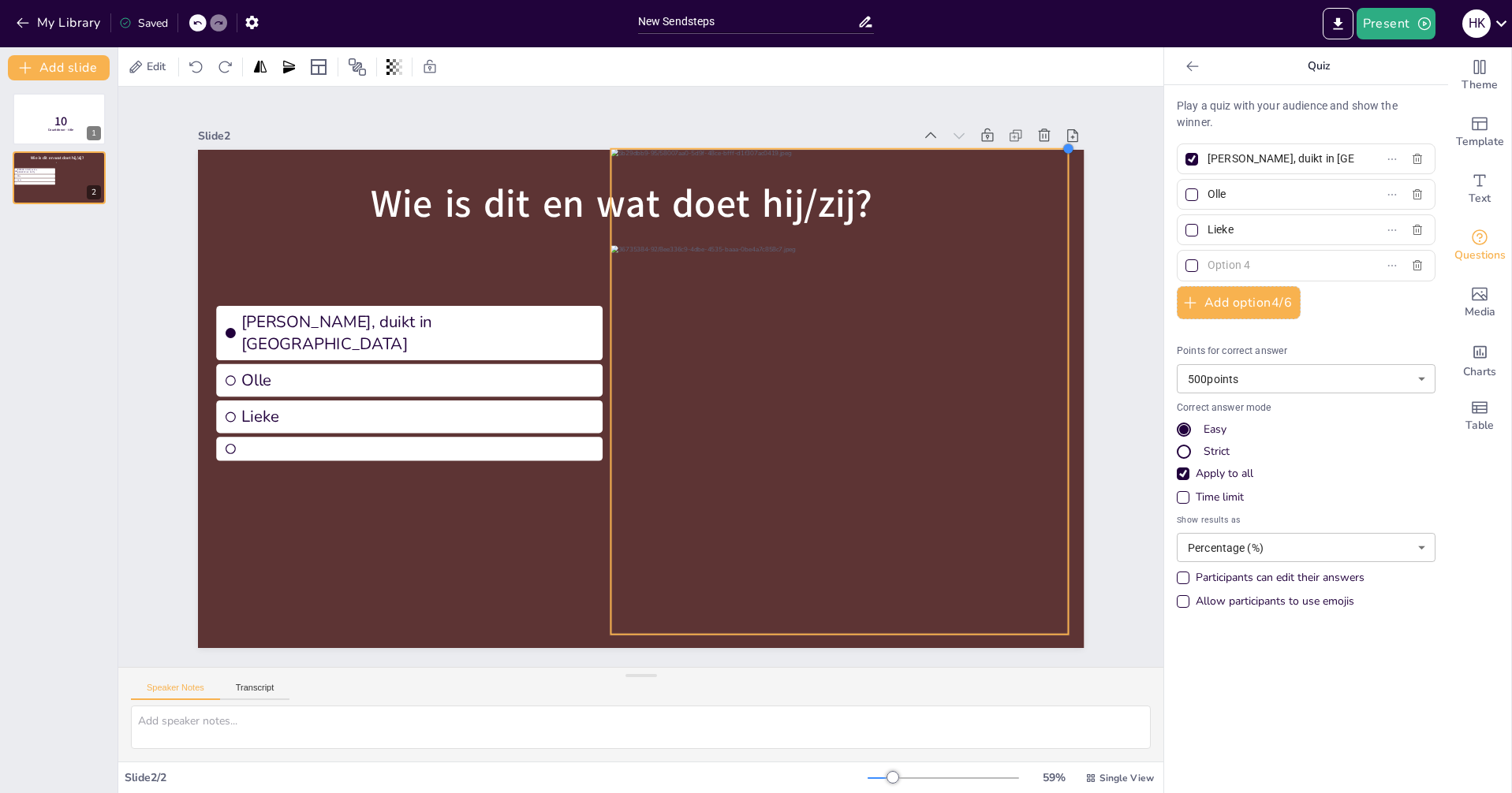
drag, startPoint x: 977, startPoint y: 228, endPoint x: 1045, endPoint y: 207, distance: 71.2
click at [1056, 210] on div "Wie is dit en wat doet hij/zij? Hans, duikt in zwembad Olle Lieke" at bounding box center [640, 399] width 886 height 499
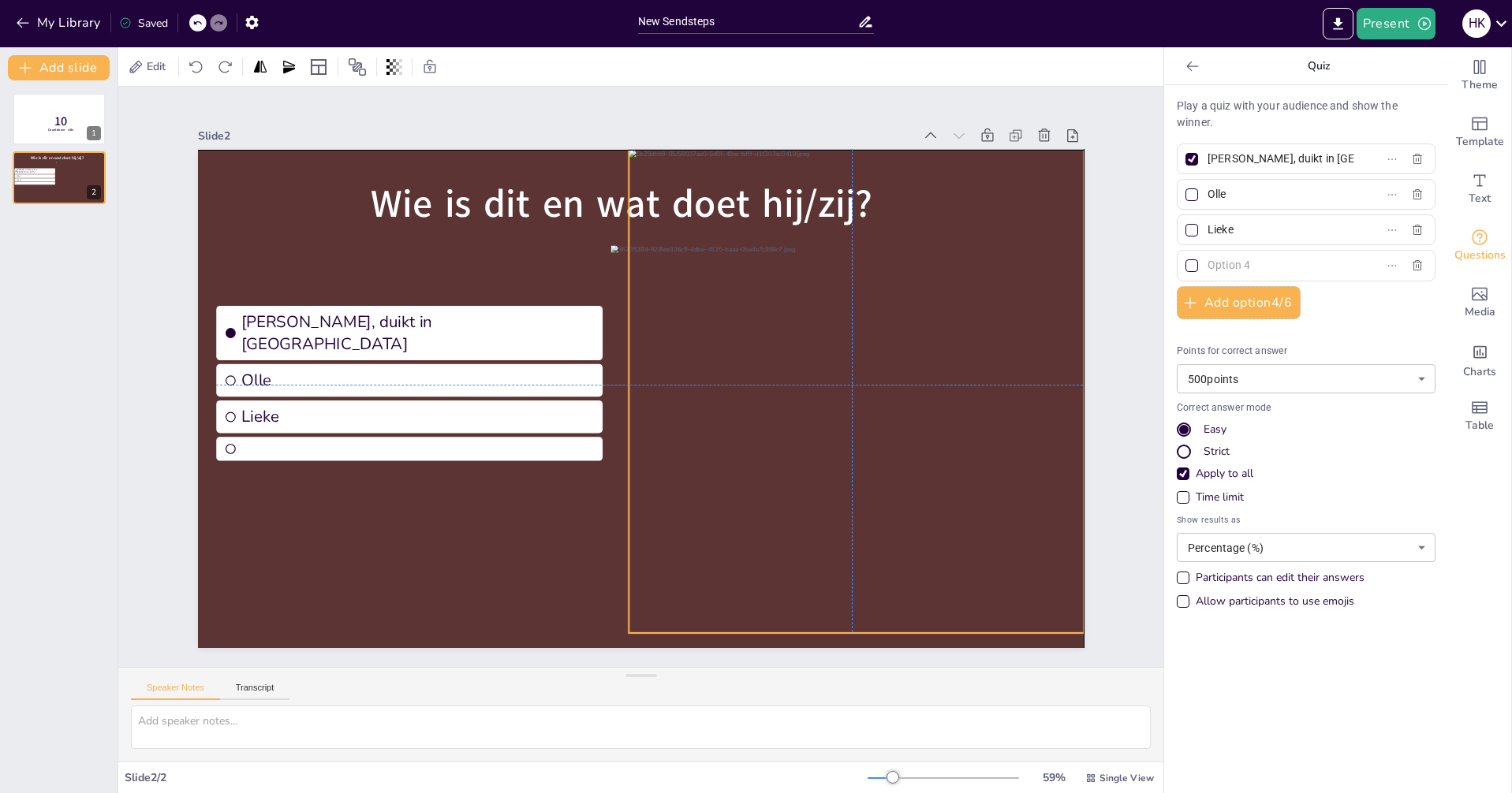
drag, startPoint x: 1025, startPoint y: 196, endPoint x: 1039, endPoint y: 194, distance: 14.1
click at [1042, 194] on div at bounding box center [857, 399] width 457 height 499
drag, startPoint x: 615, startPoint y: 626, endPoint x: 600, endPoint y: 637, distance: 18.6
click at [611, 639] on div at bounding box center [617, 646] width 13 height 13
click at [953, 190] on div at bounding box center [855, 407] width 469 height 511
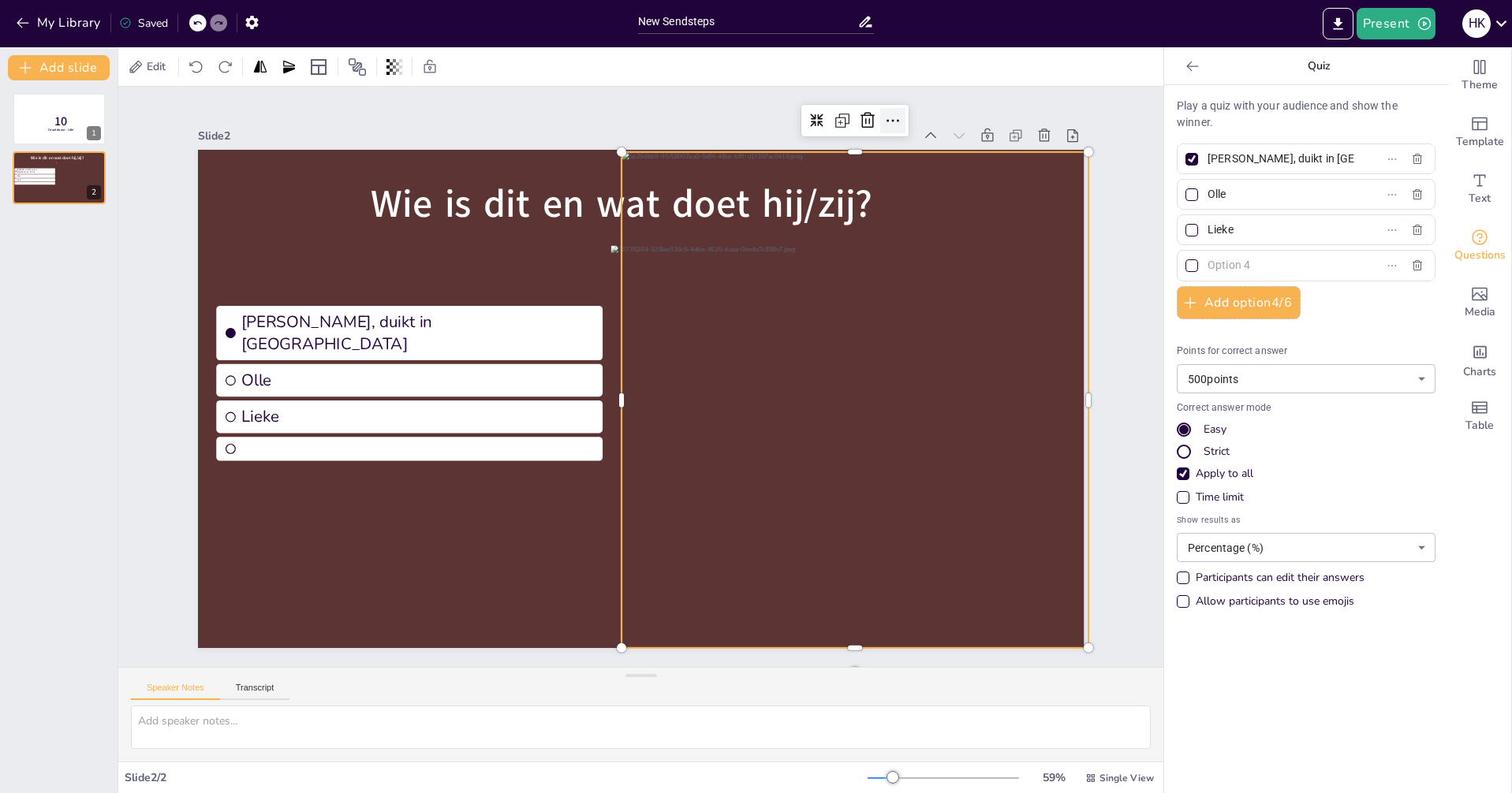
click at [883, 117] on icon at bounding box center [892, 120] width 19 height 19
click at [826, 192] on div at bounding box center [859, 407] width 469 height 511
click at [395, 72] on icon at bounding box center [394, 66] width 3 height 15
click at [456, 78] on div "Edit" at bounding box center [291, 67] width 332 height 25
click at [1388, 22] on button "Present" at bounding box center [1395, 23] width 79 height 32
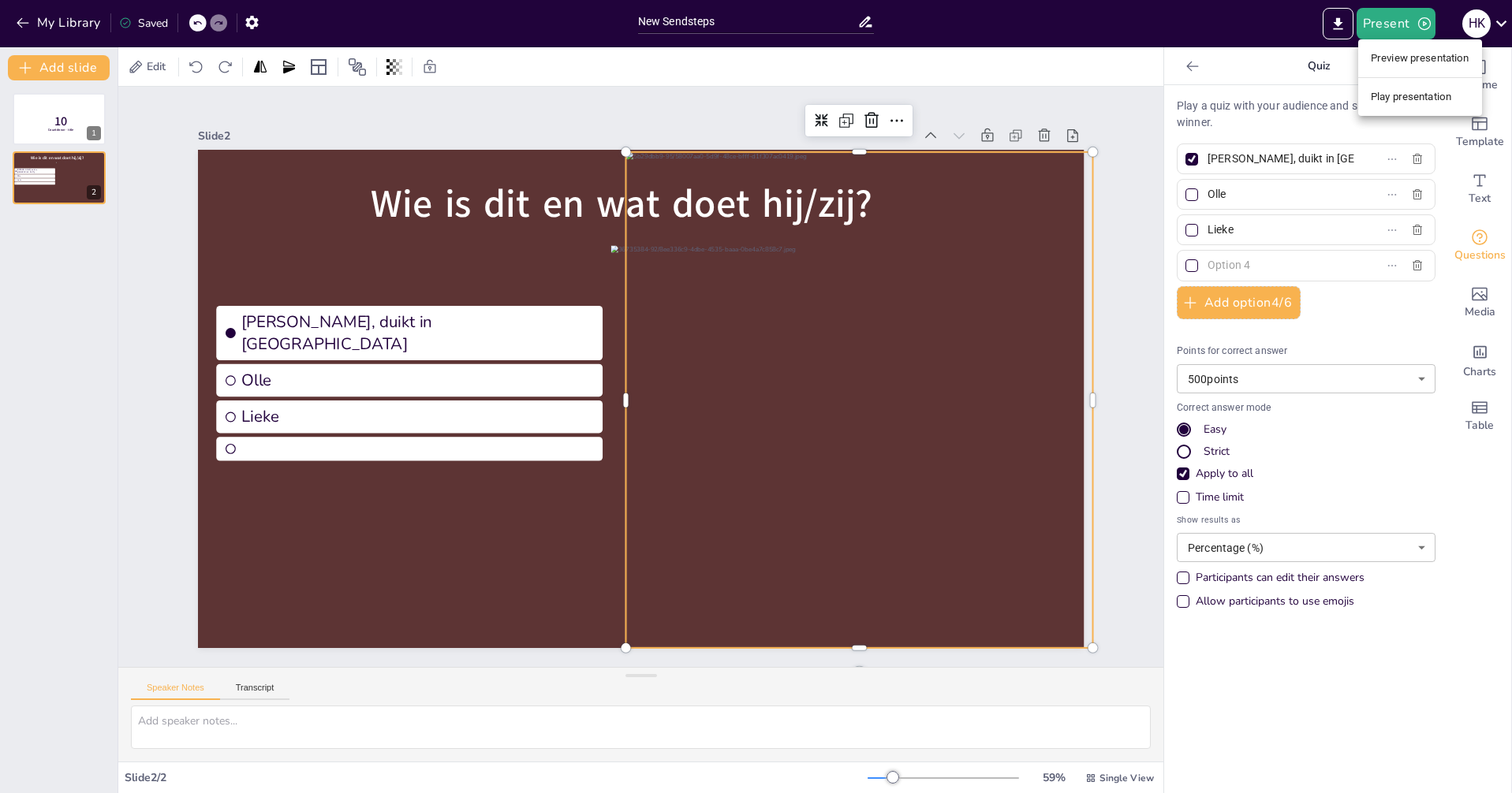
click at [1423, 56] on li "Preview presentation" at bounding box center [1419, 59] width 124 height 25
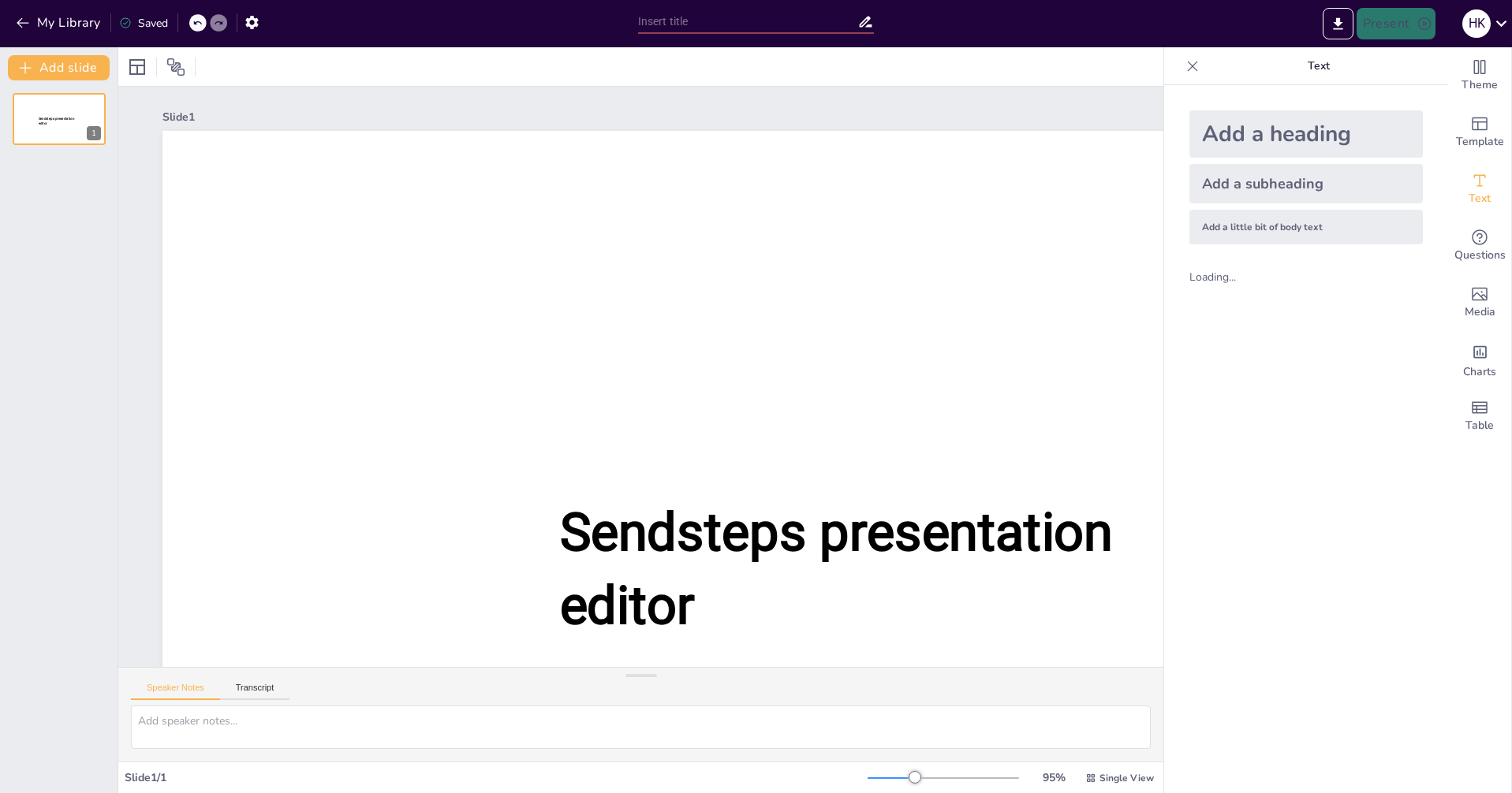
type input "New Sendsteps"
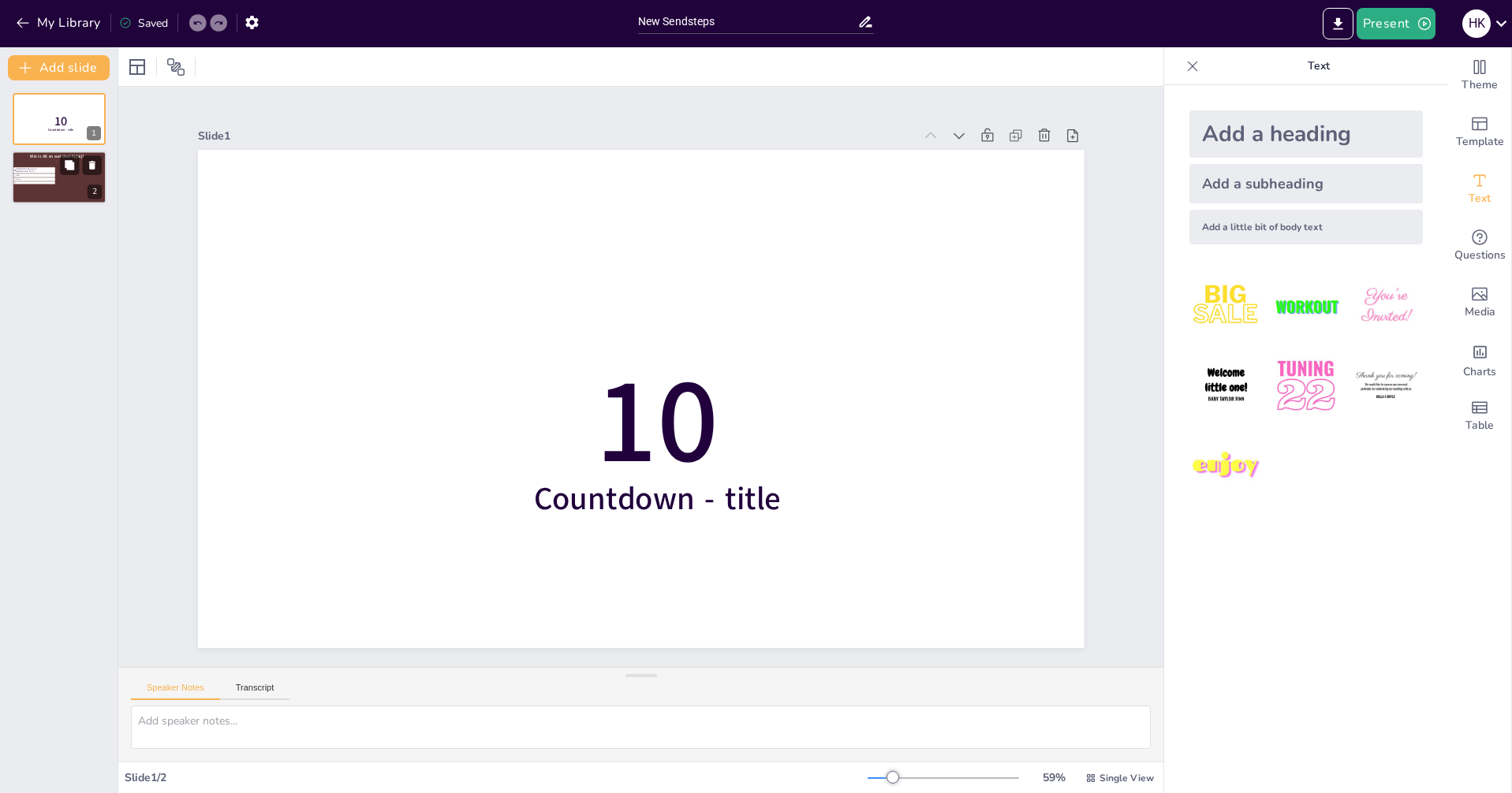
click at [85, 180] on div at bounding box center [81, 182] width 51 height 41
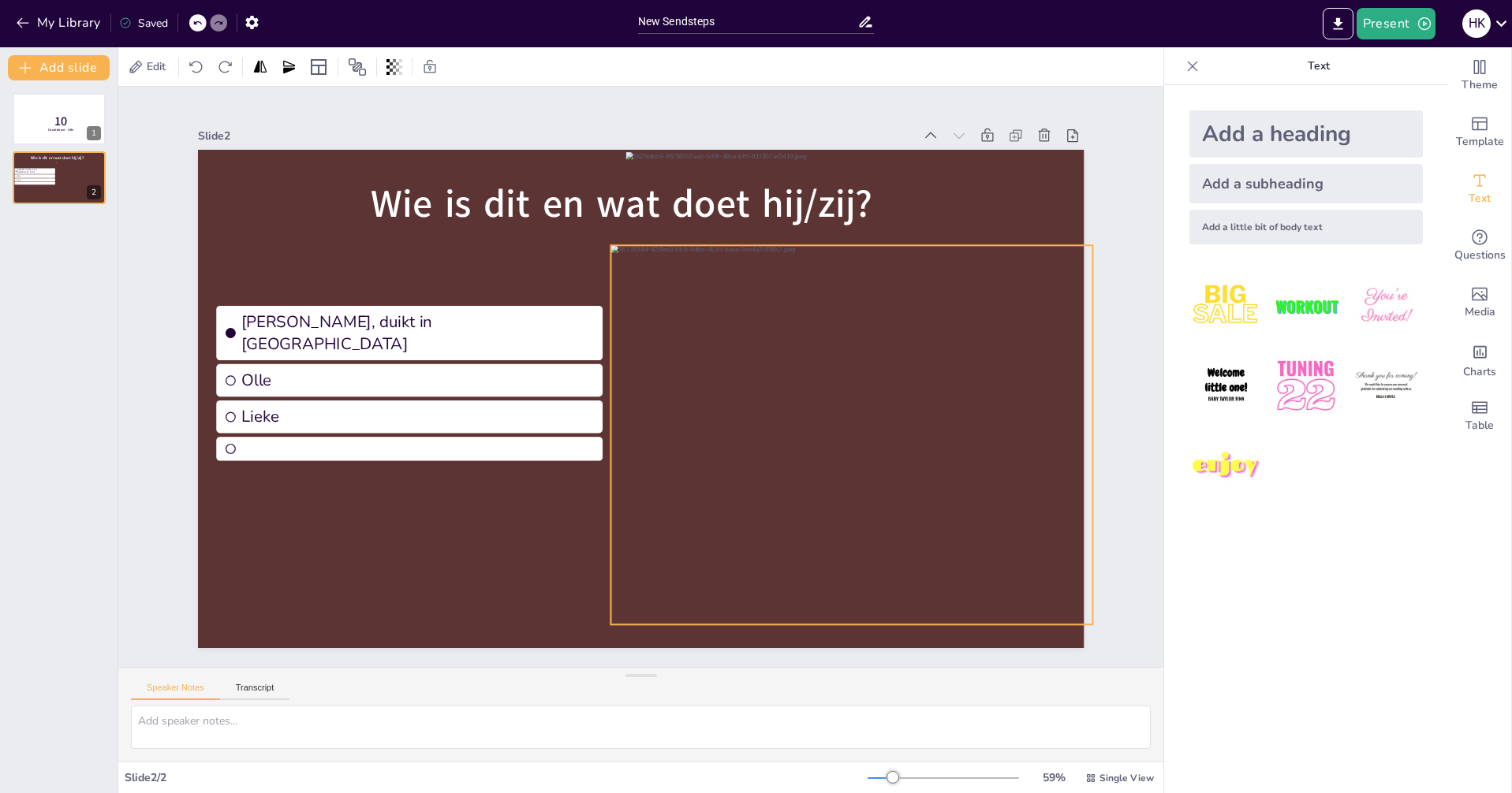
click at [792, 292] on div at bounding box center [851, 435] width 481 height 379
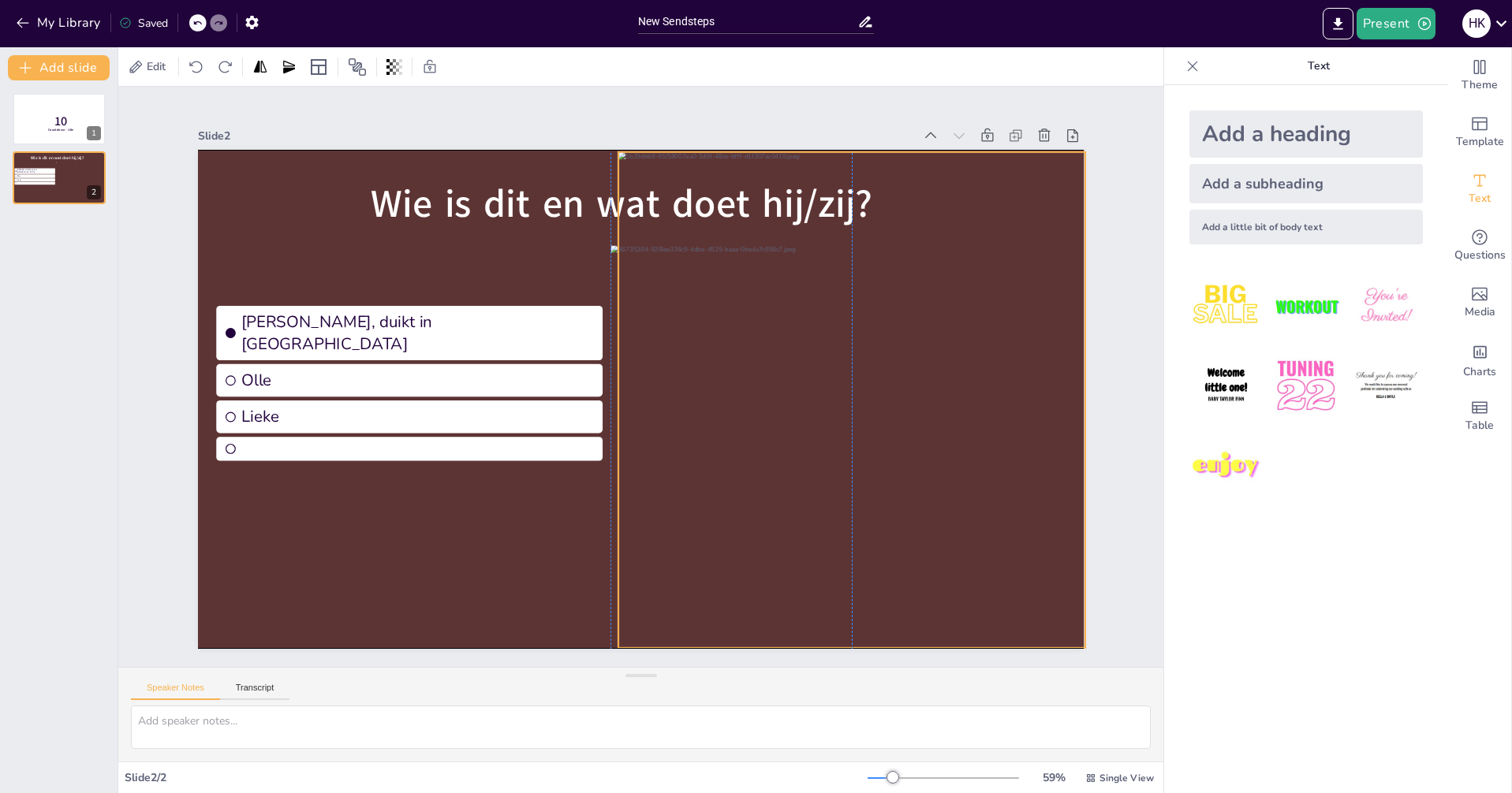
drag, startPoint x: 751, startPoint y: 197, endPoint x: 733, endPoint y: 199, distance: 18.1
click at [739, 198] on div at bounding box center [852, 407] width 469 height 511
click at [1399, 23] on button "Present" at bounding box center [1395, 23] width 79 height 32
click at [1401, 59] on li "Preview presentation" at bounding box center [1419, 59] width 124 height 25
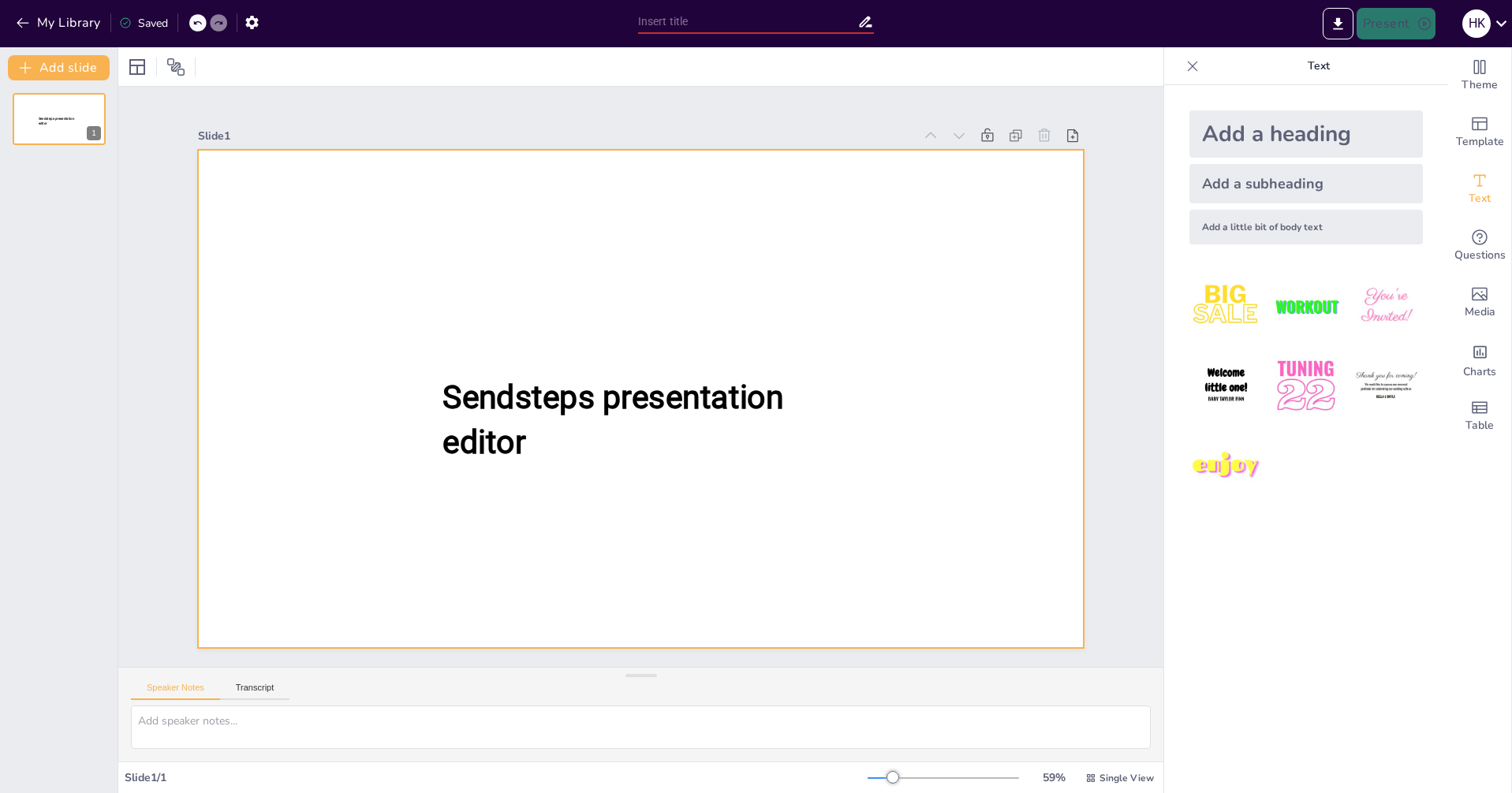
type input "New Sendsteps"
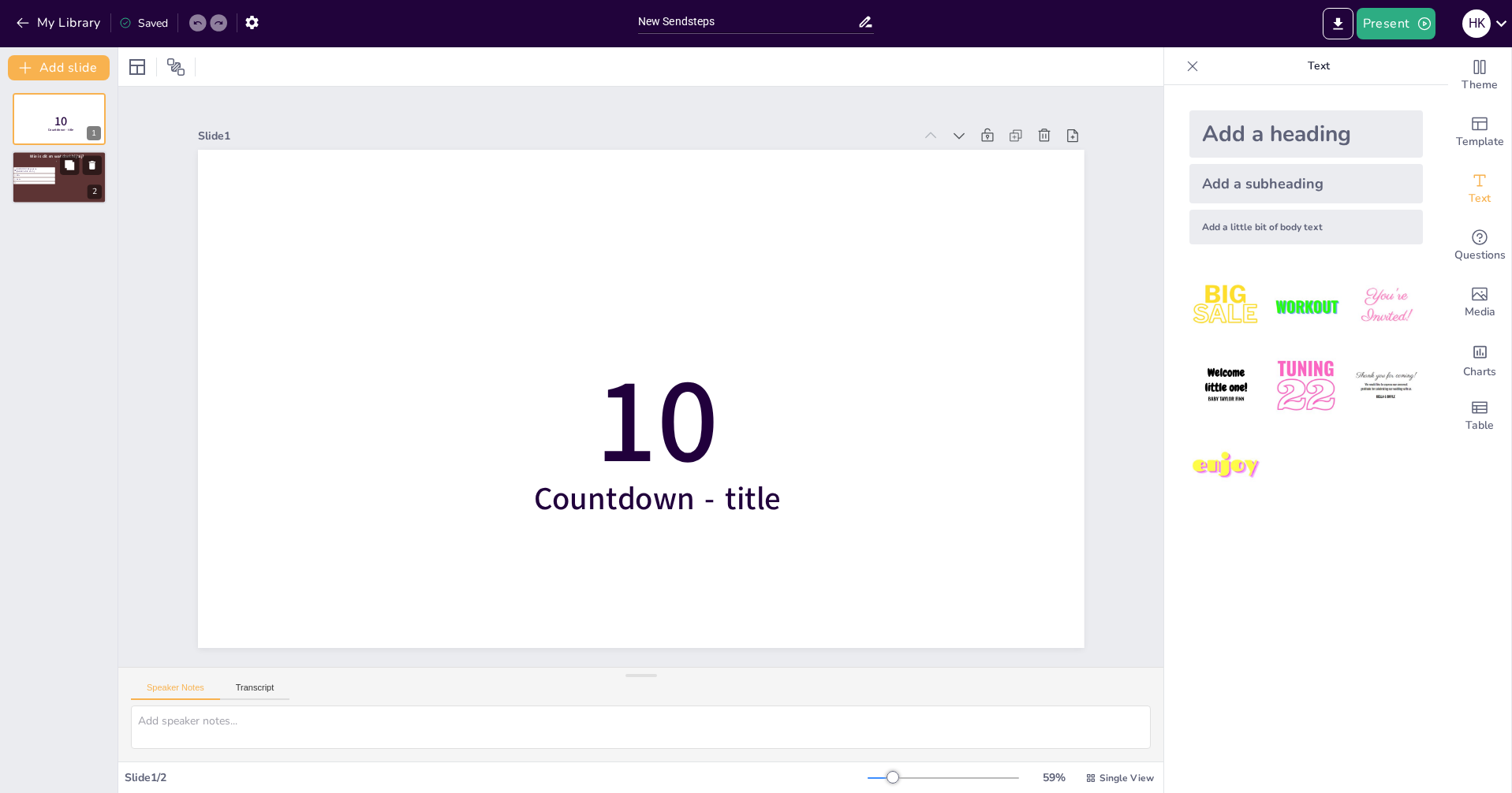
click at [89, 187] on div "2" at bounding box center [95, 192] width 14 height 14
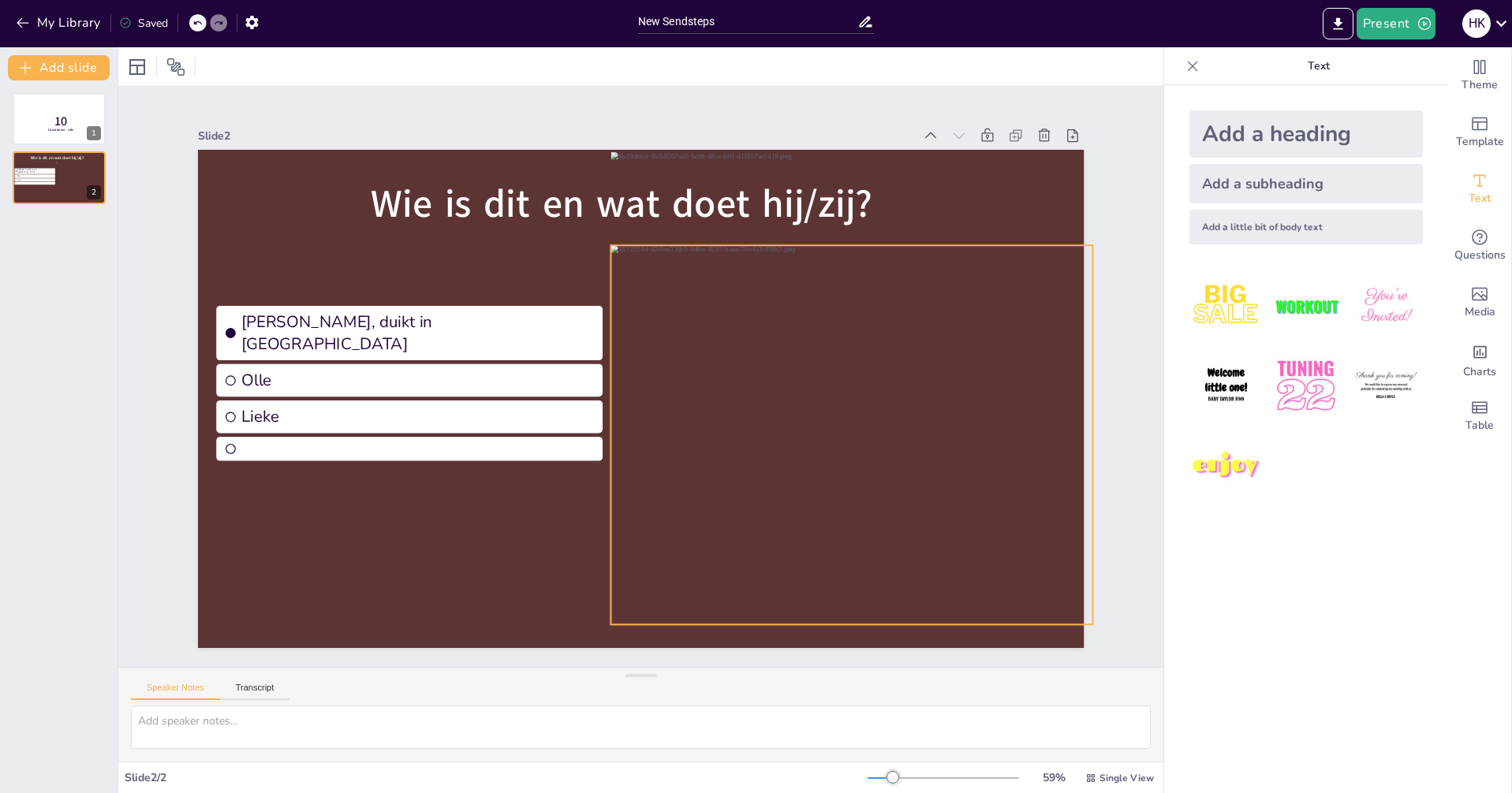
click at [779, 269] on div at bounding box center [851, 435] width 481 height 379
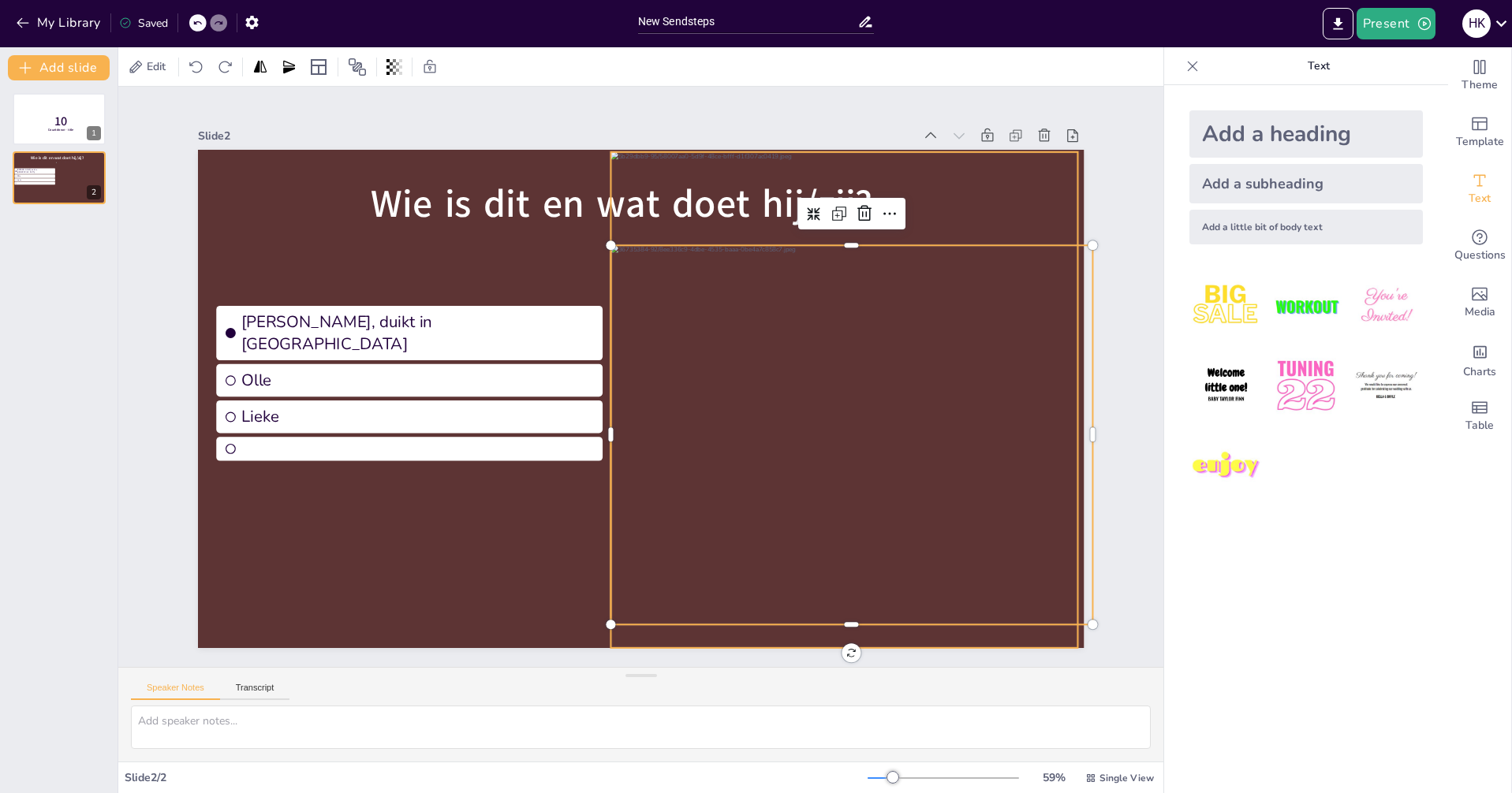
click at [970, 180] on div at bounding box center [845, 407] width 469 height 511
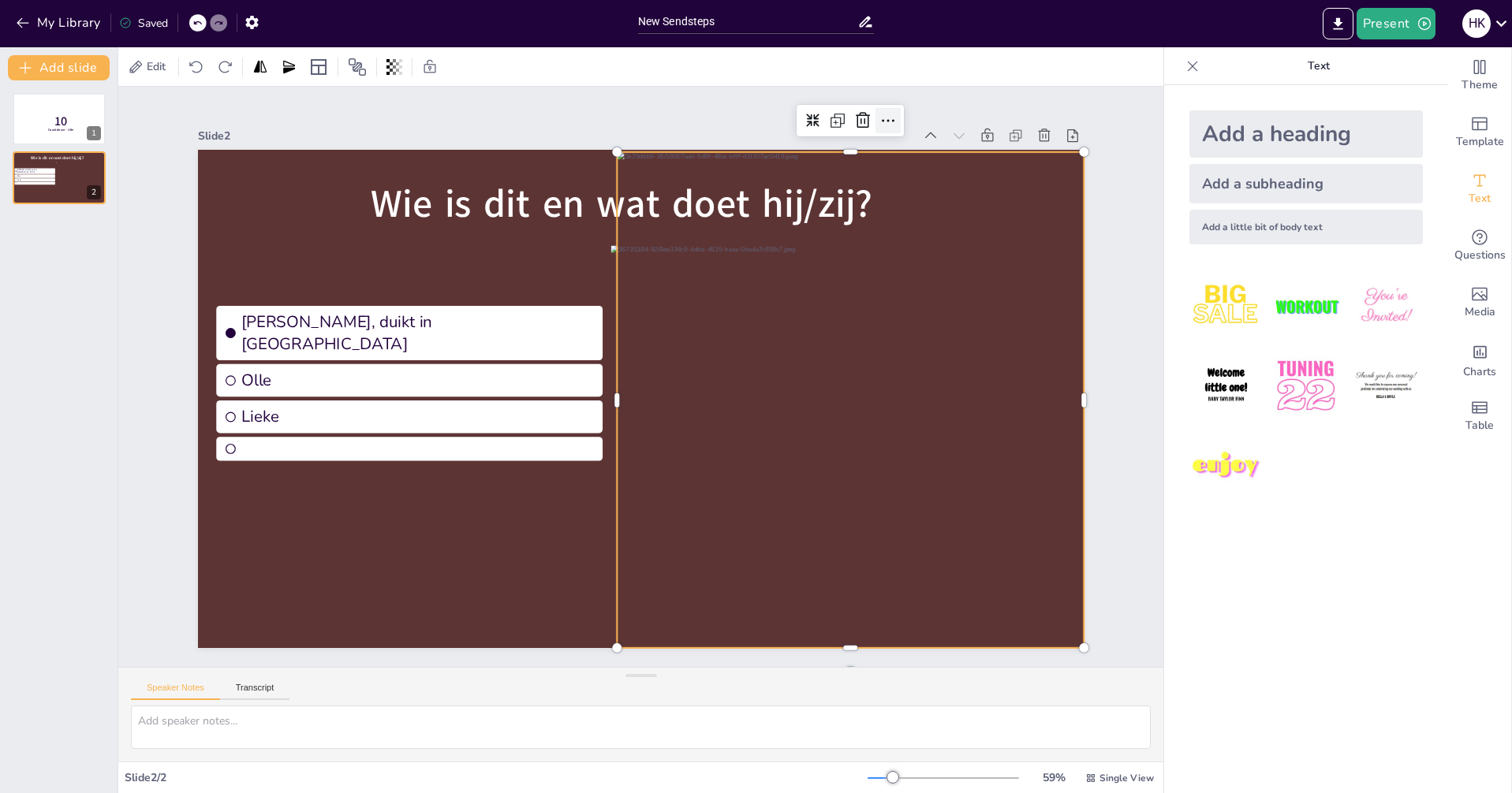
click at [879, 116] on icon at bounding box center [888, 120] width 19 height 19
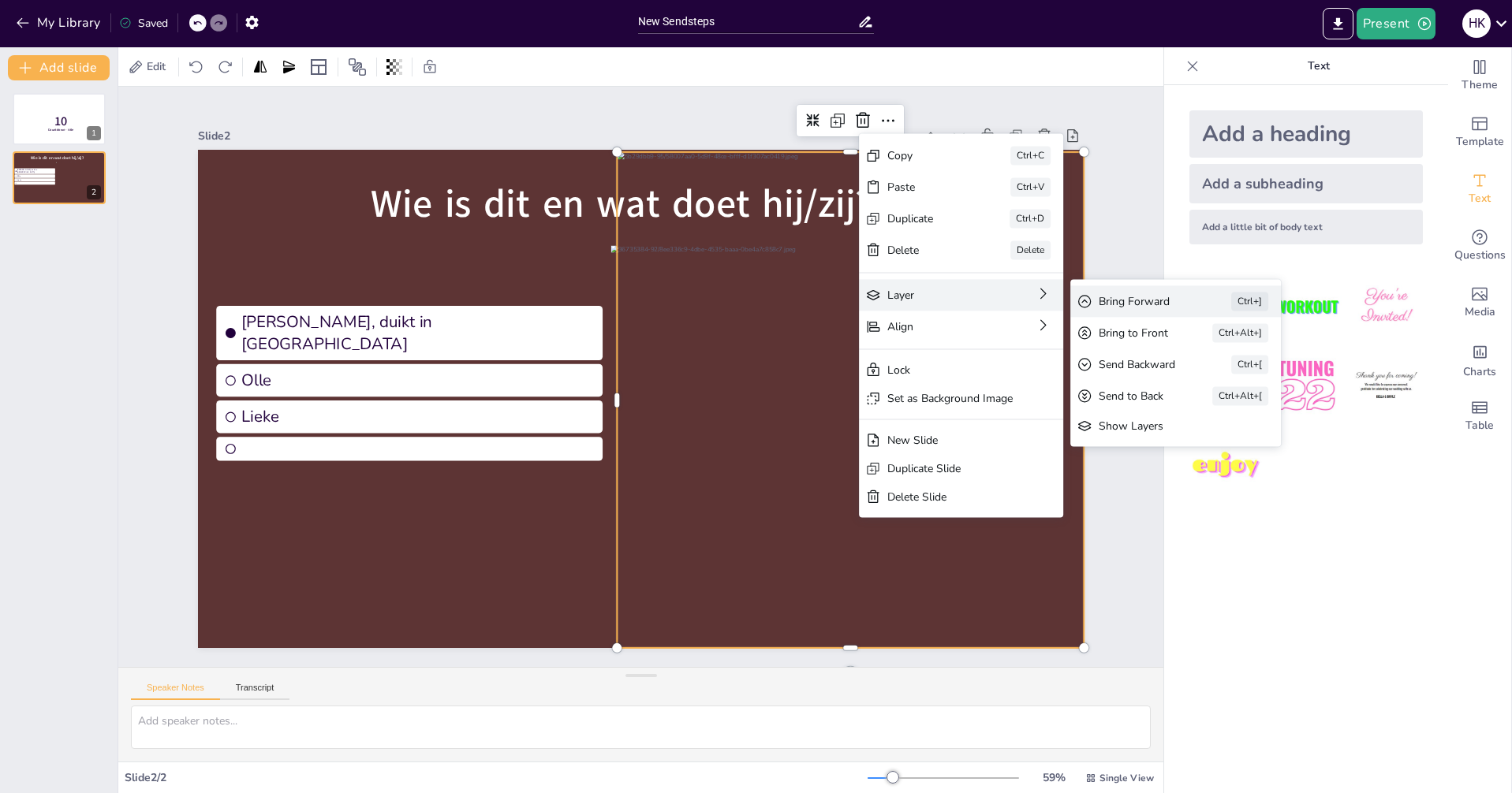
click at [1125, 302] on div "Bring Forward" at bounding box center [1143, 302] width 89 height 15
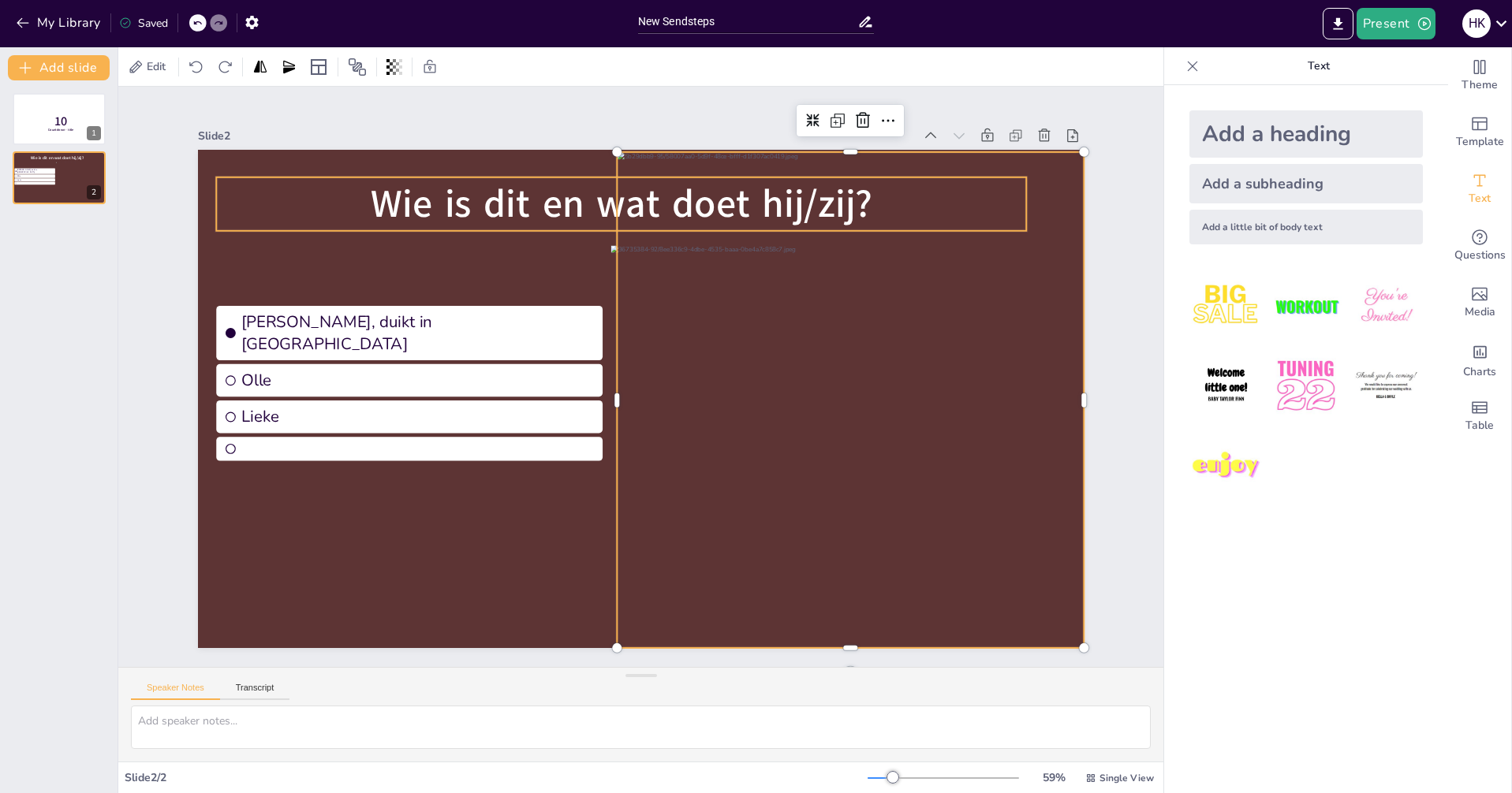
click at [568, 203] on span "Wie is dit en wat doet hij/zij?" at bounding box center [621, 203] width 501 height 52
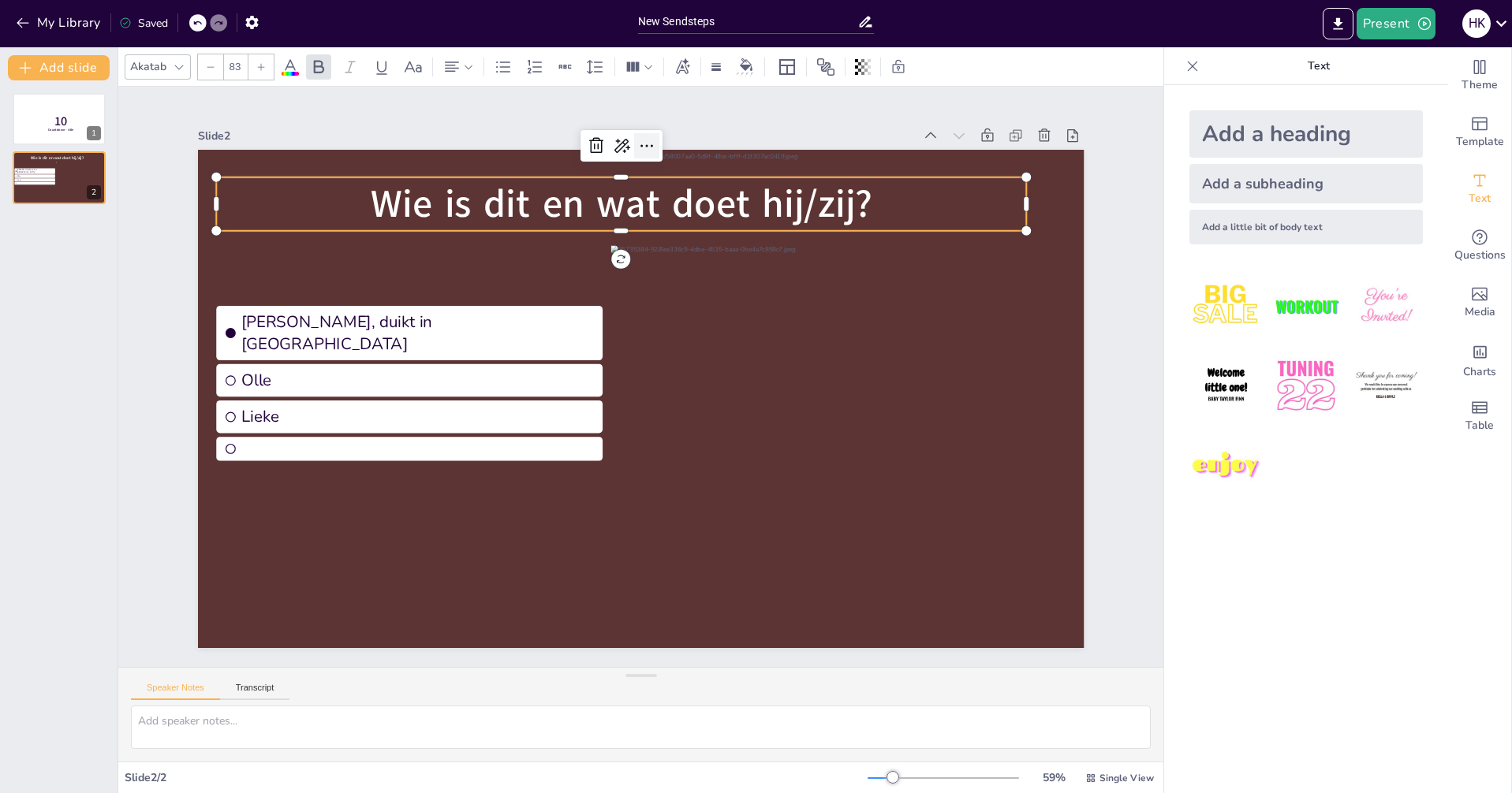
click at [640, 143] on icon at bounding box center [646, 145] width 19 height 19
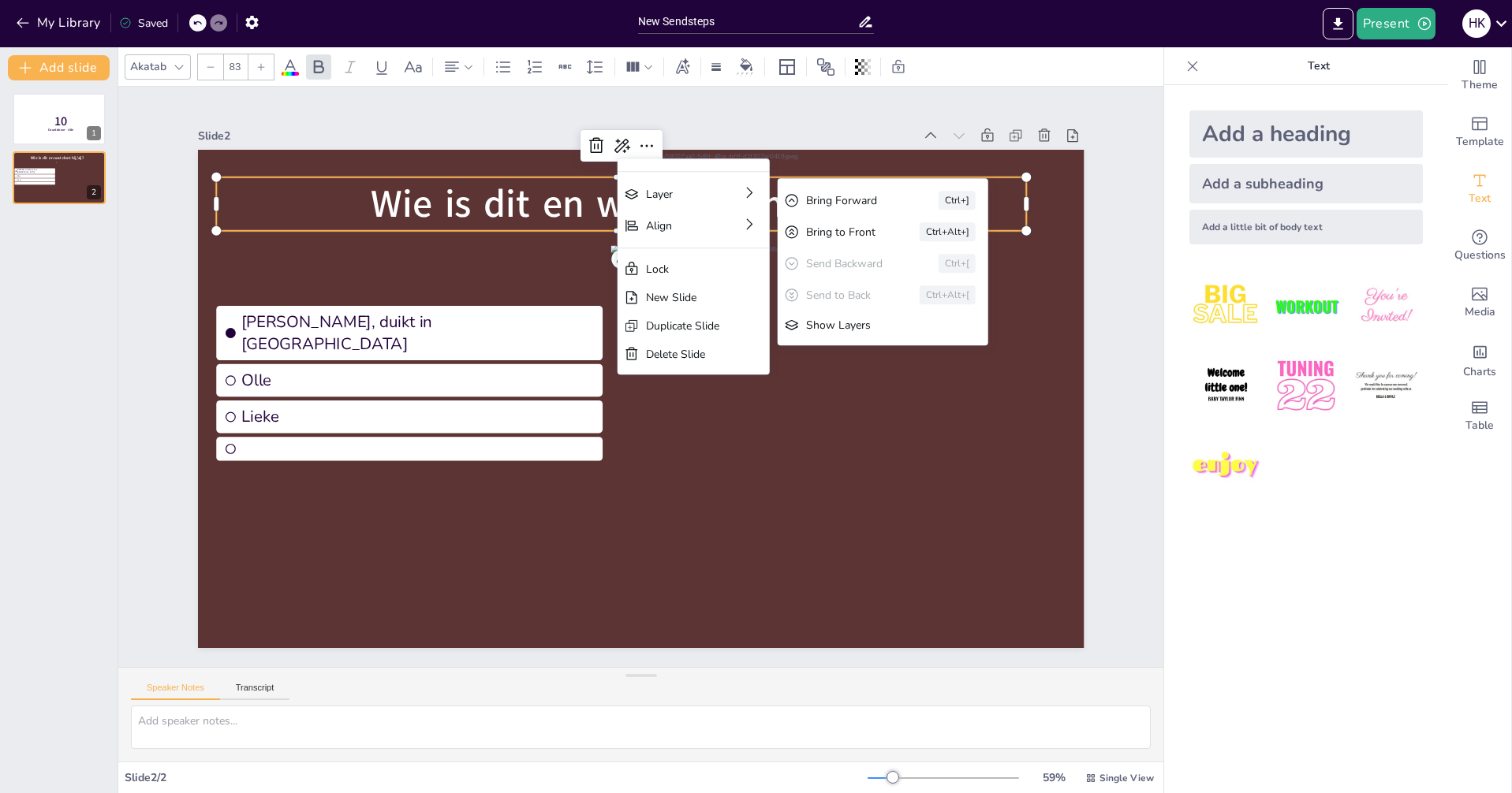
click at [818, 198] on div "Bring Forward" at bounding box center [850, 201] width 89 height 15
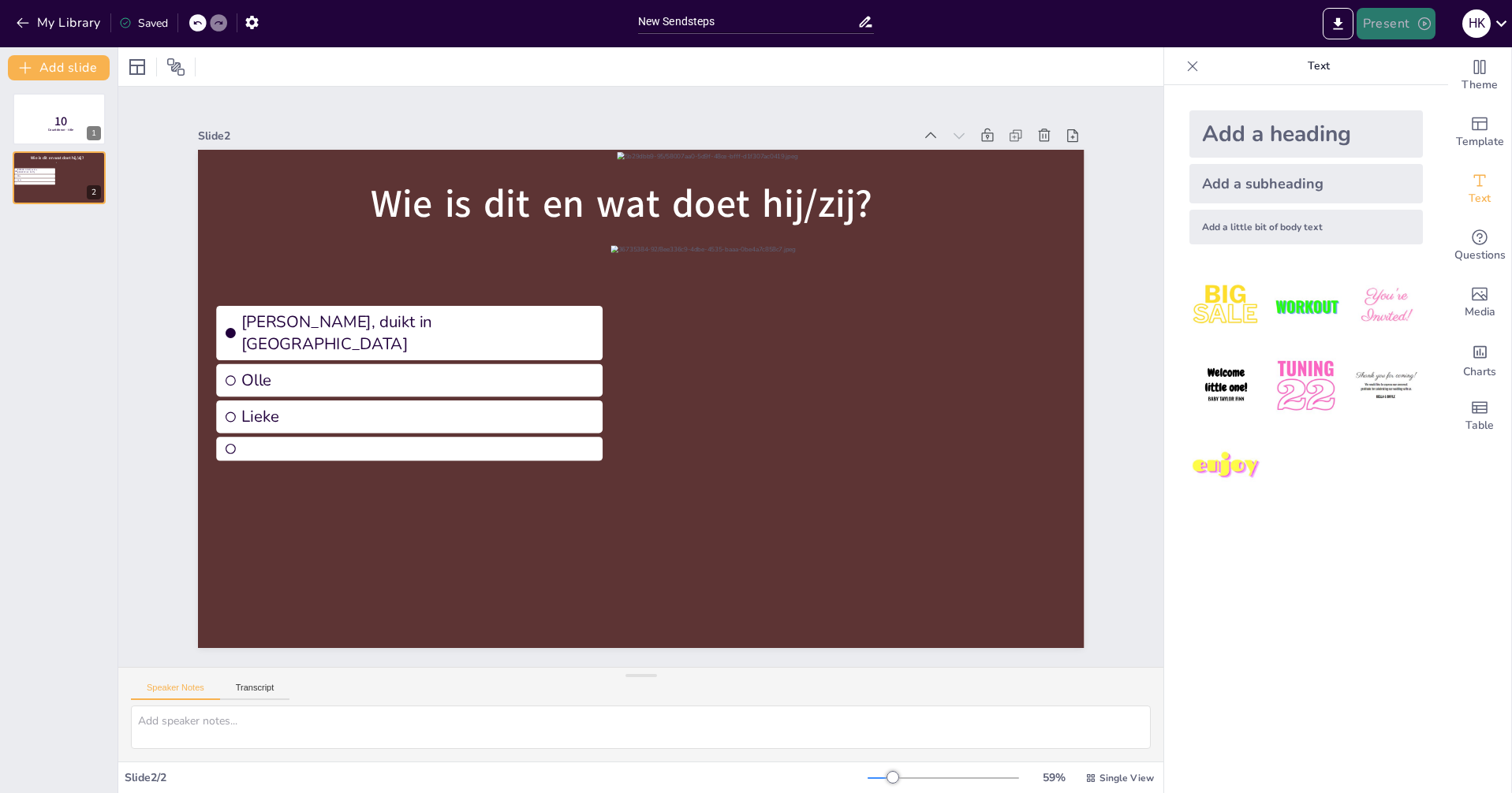
click at [1382, 23] on button "Present" at bounding box center [1395, 23] width 79 height 32
drag, startPoint x: 1395, startPoint y: 57, endPoint x: 1410, endPoint y: 88, distance: 34.4
click at [1414, 88] on ul "Preview presentation Play presentation" at bounding box center [1419, 78] width 124 height 77
click at [1406, 94] on li "Play presentation" at bounding box center [1419, 97] width 124 height 25
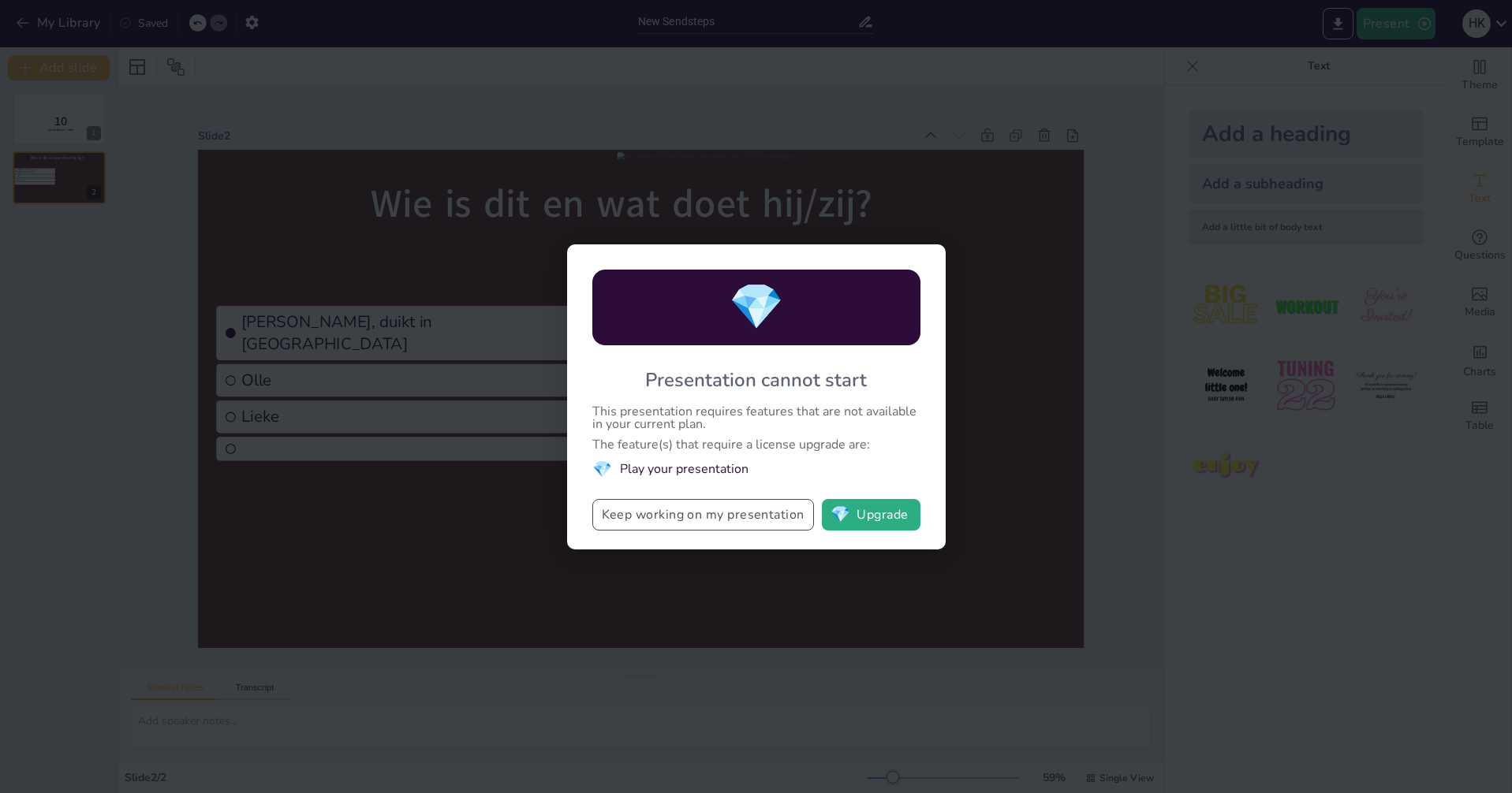
click at [759, 518] on button "Keep working on my presentation" at bounding box center [703, 515] width 221 height 32
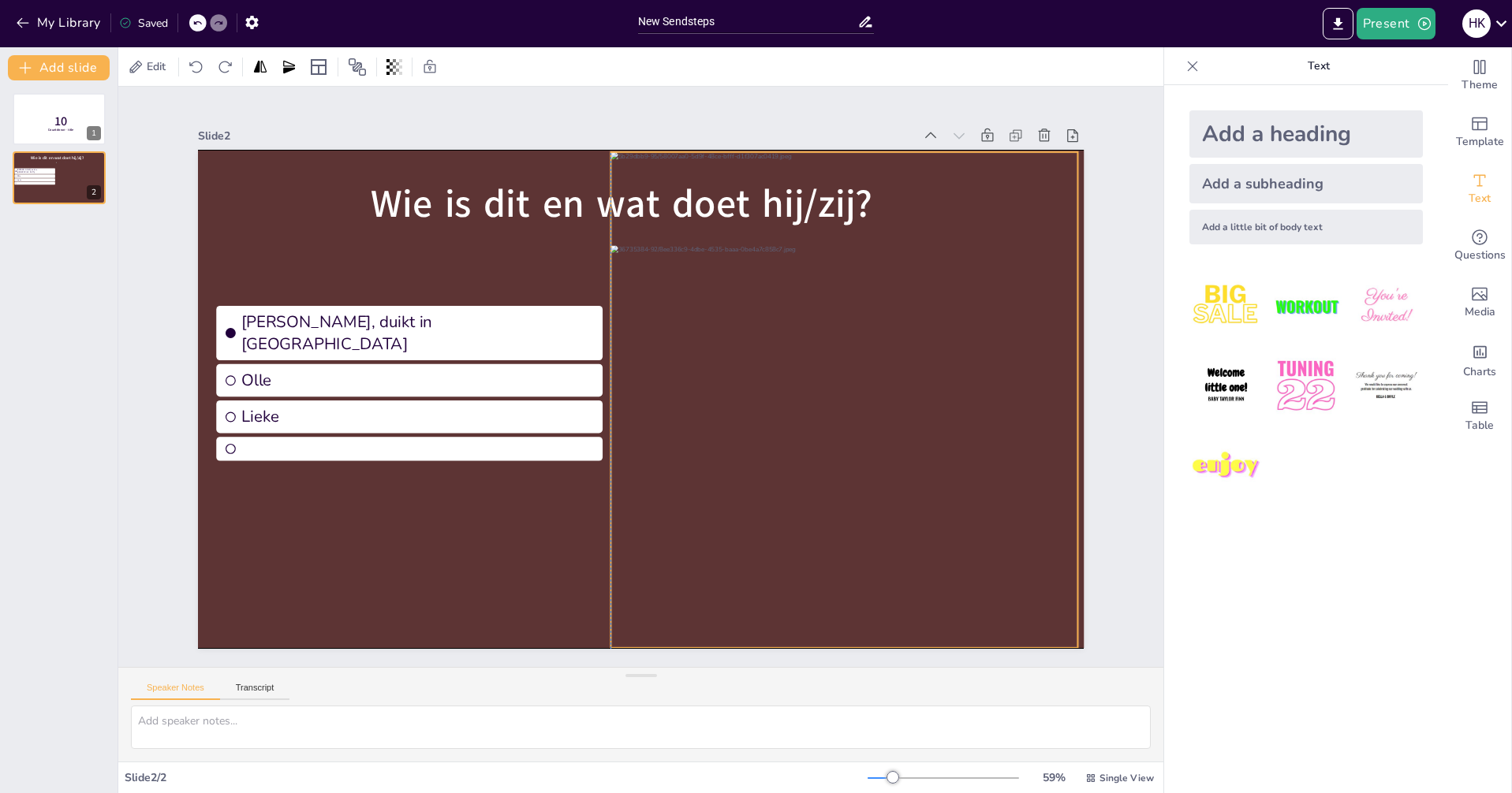
drag, startPoint x: 971, startPoint y: 285, endPoint x: 961, endPoint y: 283, distance: 10.2
click at [962, 283] on div at bounding box center [845, 407] width 469 height 511
click at [1395, 24] on button "Present" at bounding box center [1395, 23] width 79 height 32
click at [1398, 90] on li "Play presentation" at bounding box center [1419, 97] width 124 height 25
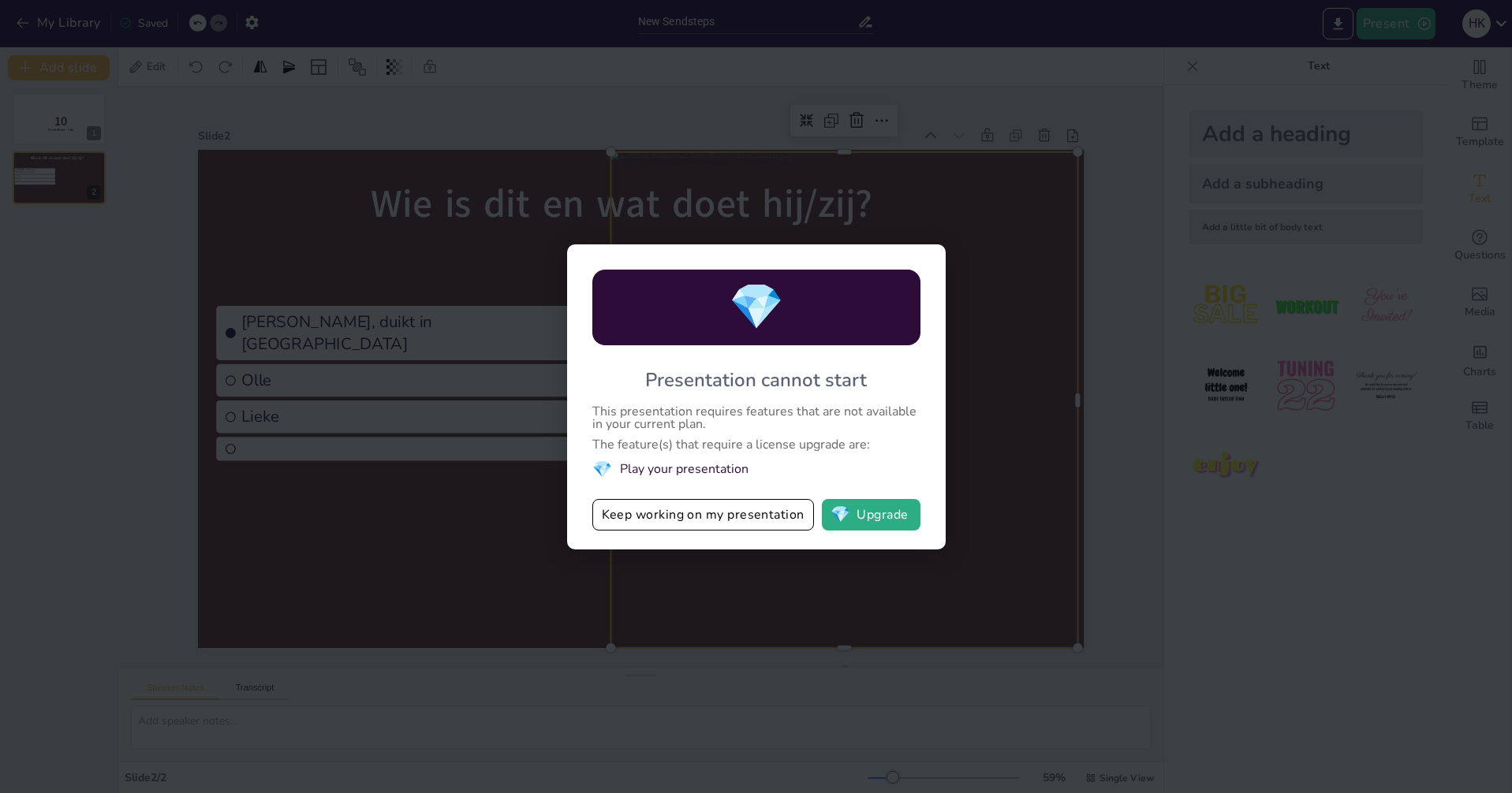
click at [730, 468] on li "💎 Play your presentation" at bounding box center [756, 470] width 328 height 22
click at [771, 518] on button "Keep working on my presentation" at bounding box center [703, 515] width 221 height 32
